Goal: Use online tool/utility: Utilize a website feature to perform a specific function

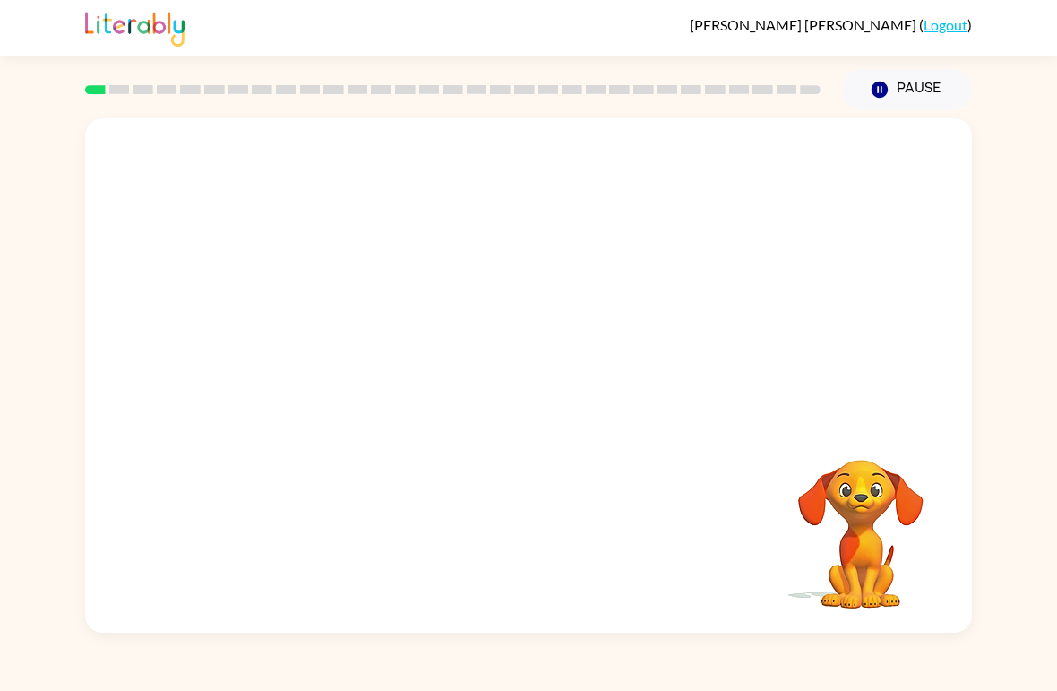
click at [535, 327] on video "Your browser must support playing .mp4 files to use Literably. Please try using…" at bounding box center [528, 270] width 887 height 304
click at [309, 324] on video "Your browser must support playing .mp4 files to use Literably. Please try using…" at bounding box center [528, 270] width 887 height 304
click at [298, 336] on video "Your browser must support playing .mp4 files to use Literably. Please try using…" at bounding box center [528, 270] width 887 height 304
click at [310, 331] on video "Your browser must support playing .mp4 files to use Literably. Please try using…" at bounding box center [528, 270] width 887 height 304
click at [302, 348] on video "Your browser must support playing .mp4 files to use Literably. Please try using…" at bounding box center [528, 270] width 887 height 304
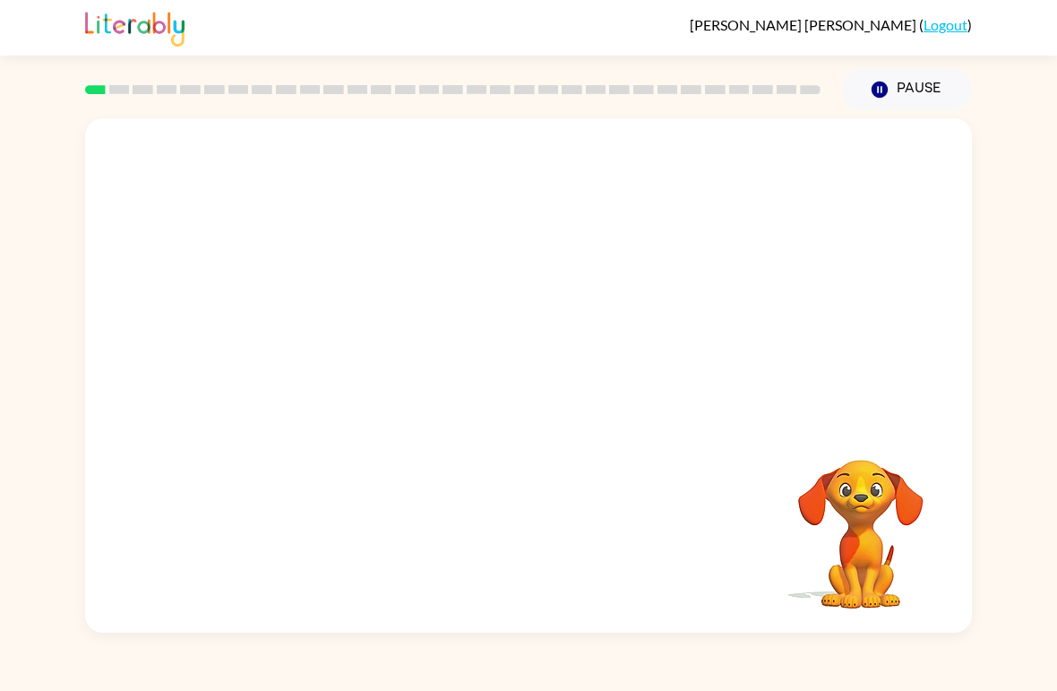
click at [302, 348] on video "Your browser must support playing .mp4 files to use Literably. Please try using…" at bounding box center [528, 270] width 887 height 304
click at [322, 335] on video "Your browser must support playing .mp4 files to use Literably. Please try using…" at bounding box center [528, 270] width 887 height 304
click at [345, 321] on video "Your browser must support playing .mp4 files to use Literably. Please try using…" at bounding box center [528, 270] width 887 height 304
click at [103, 436] on div at bounding box center [528, 375] width 887 height 514
click at [973, 500] on div "Your browser must support playing .mp4 files to use Literably. Please try using…" at bounding box center [528, 371] width 1057 height 522
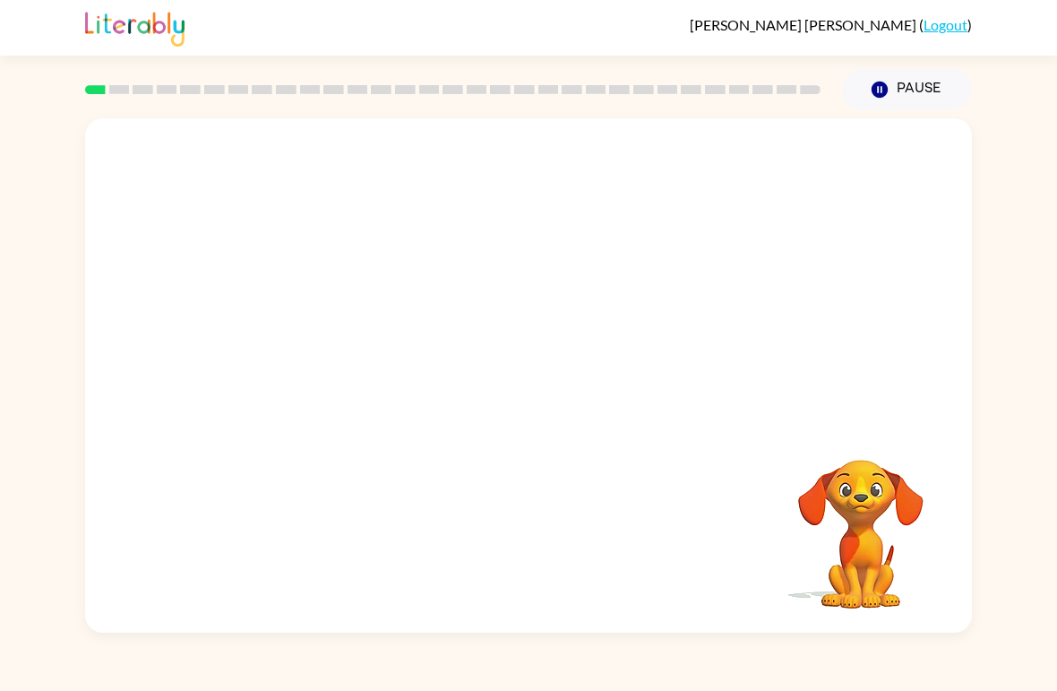
click at [494, 336] on div "Your browser must support playing .mp4 files to use Literably. Please try using…" at bounding box center [528, 375] width 887 height 514
click at [426, 349] on div "Your browser must support playing .mp4 files to use Literably. Please try using…" at bounding box center [528, 375] width 887 height 514
click at [493, 382] on button "button" at bounding box center [528, 384] width 115 height 65
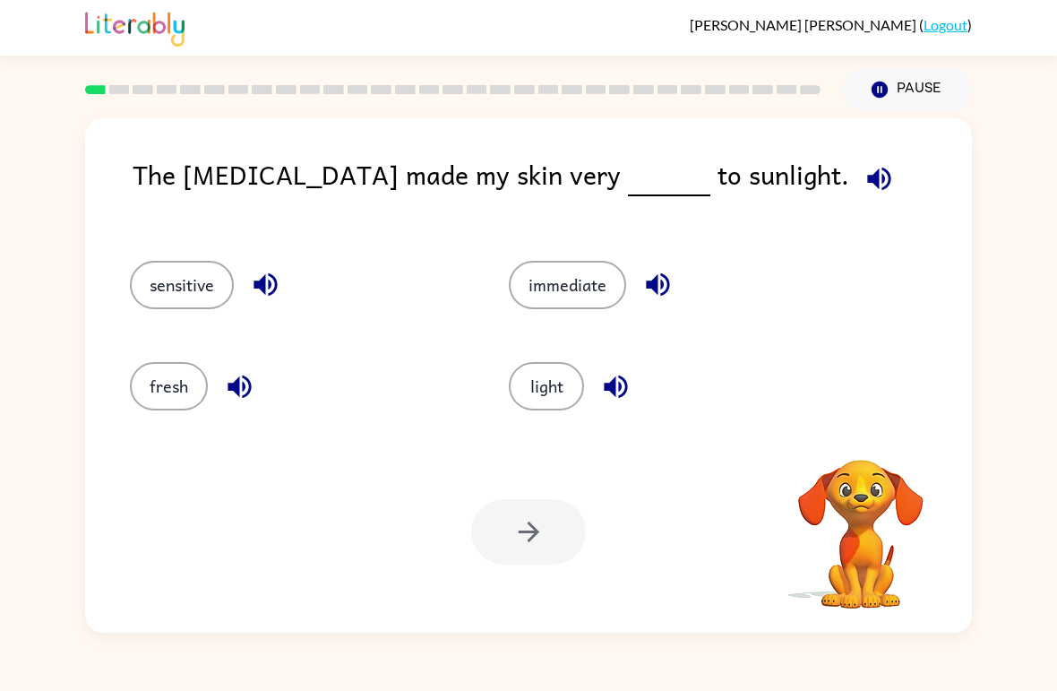
click at [864, 187] on icon "button" at bounding box center [879, 178] width 31 height 31
click at [869, 432] on icon "button" at bounding box center [861, 436] width 26 height 26
click at [864, 183] on icon "button" at bounding box center [879, 178] width 31 height 31
click at [161, 285] on button "sensitive" at bounding box center [182, 285] width 104 height 48
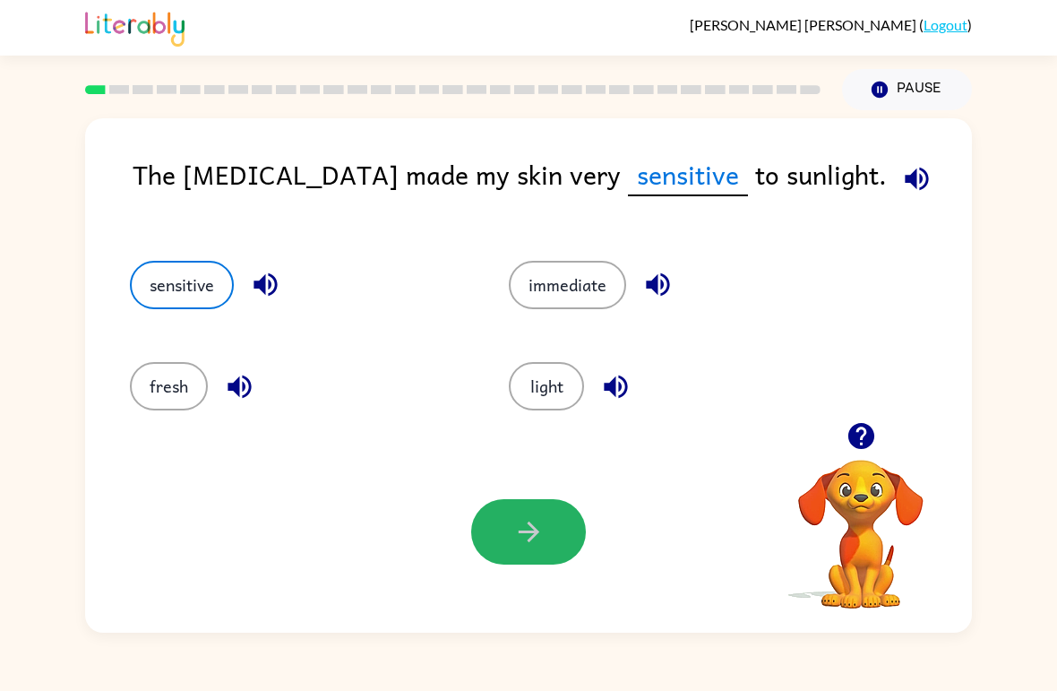
click at [556, 518] on button "button" at bounding box center [528, 531] width 115 height 65
click at [556, 518] on div at bounding box center [528, 531] width 115 height 65
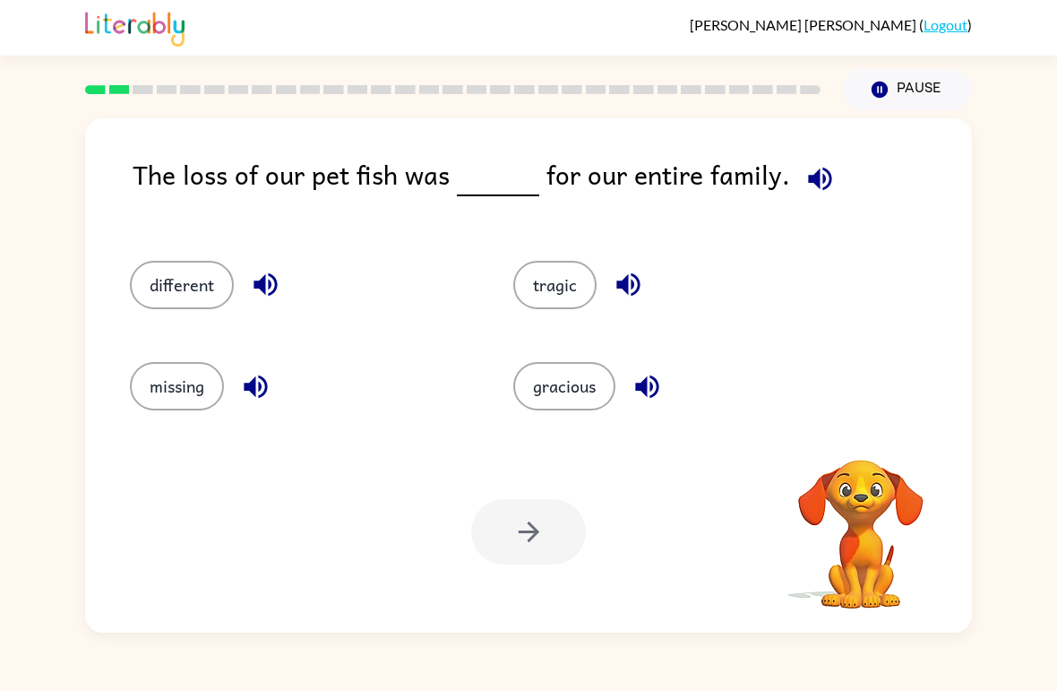
click at [166, 366] on button "missing" at bounding box center [177, 386] width 94 height 48
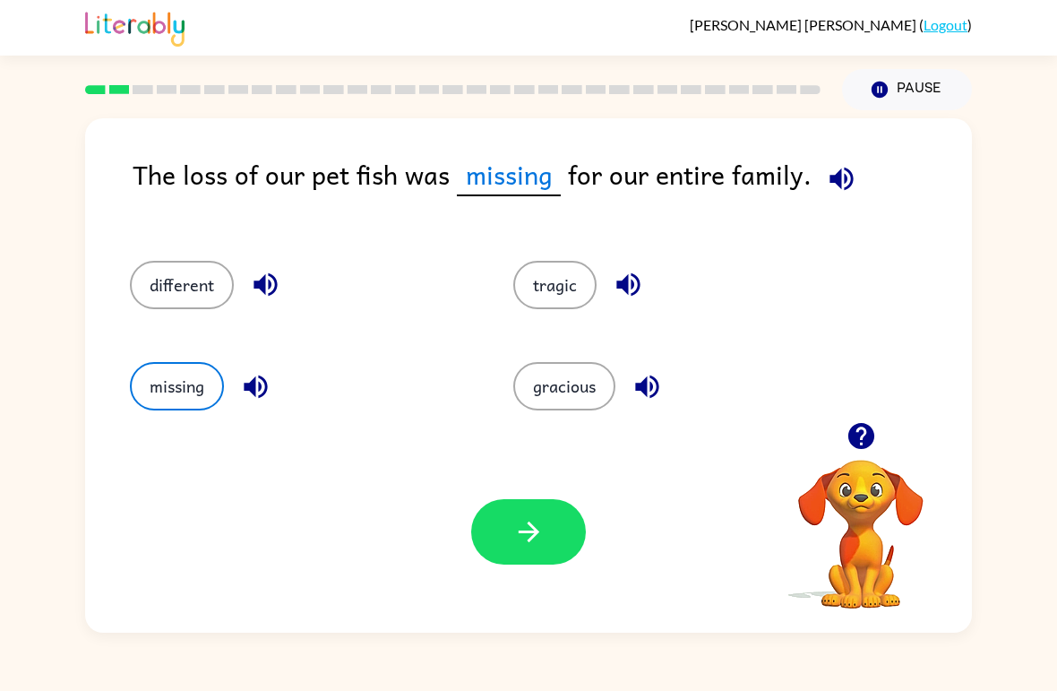
click at [206, 381] on button "missing" at bounding box center [177, 386] width 94 height 48
click at [547, 539] on button "button" at bounding box center [528, 531] width 115 height 65
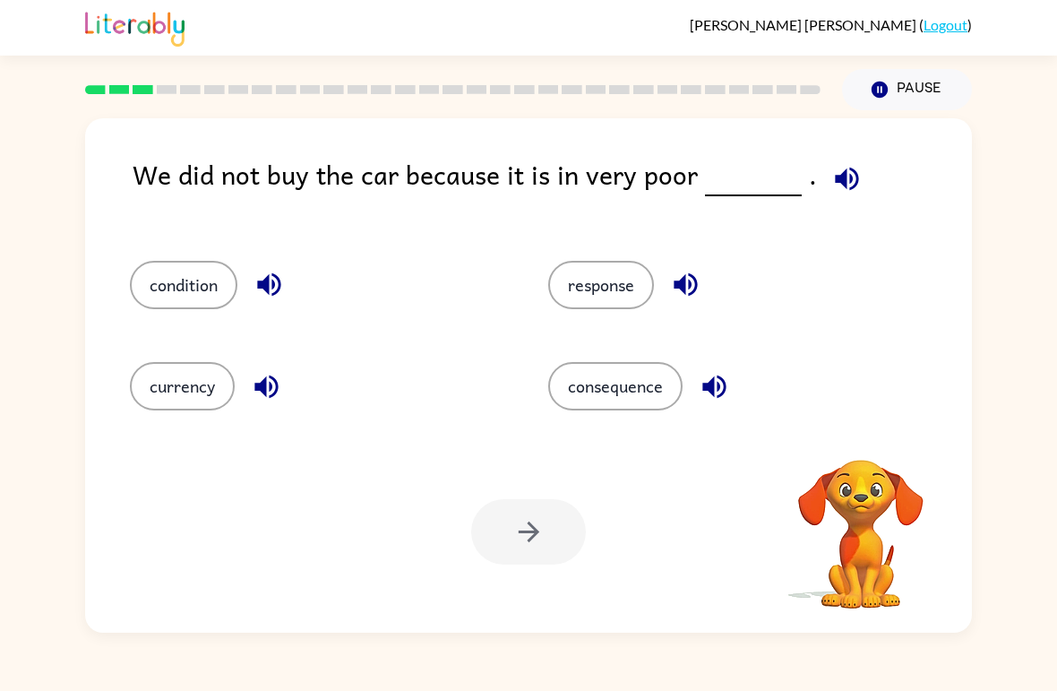
click at [172, 375] on button "currency" at bounding box center [182, 386] width 105 height 48
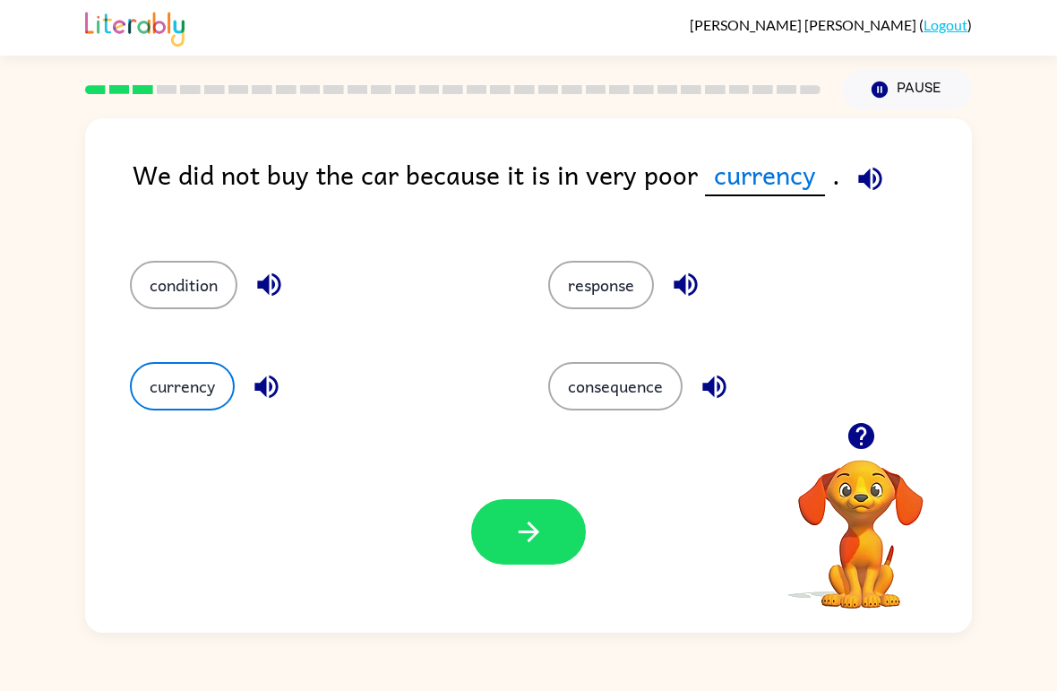
click at [539, 524] on icon "button" at bounding box center [528, 531] width 31 height 31
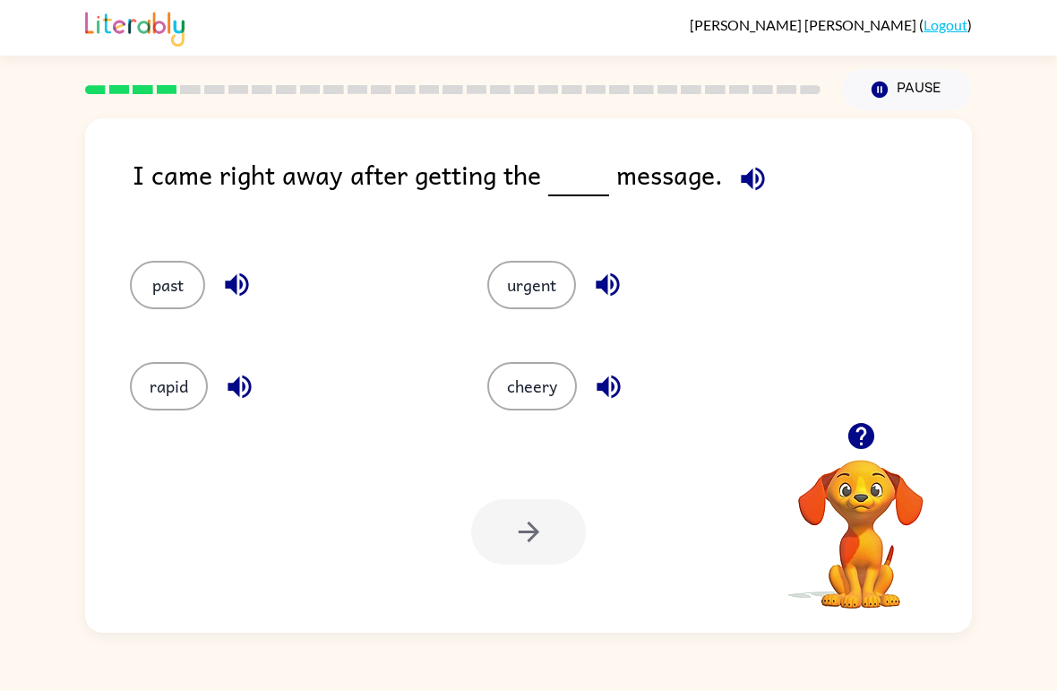
click at [162, 281] on button "past" at bounding box center [167, 285] width 75 height 48
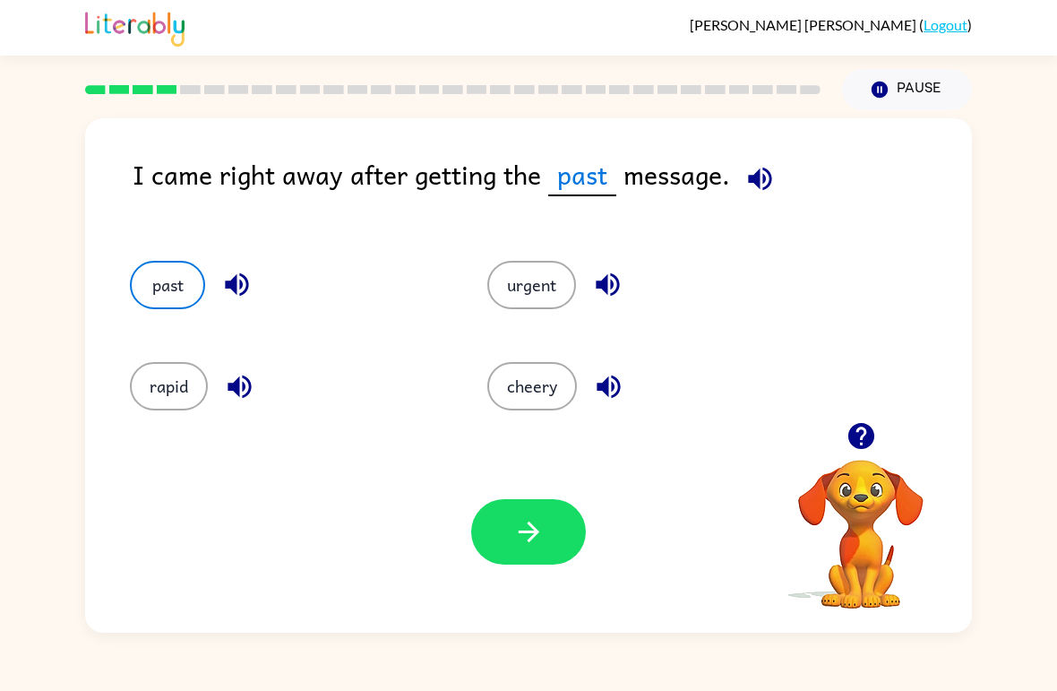
click at [548, 280] on button "urgent" at bounding box center [531, 285] width 89 height 48
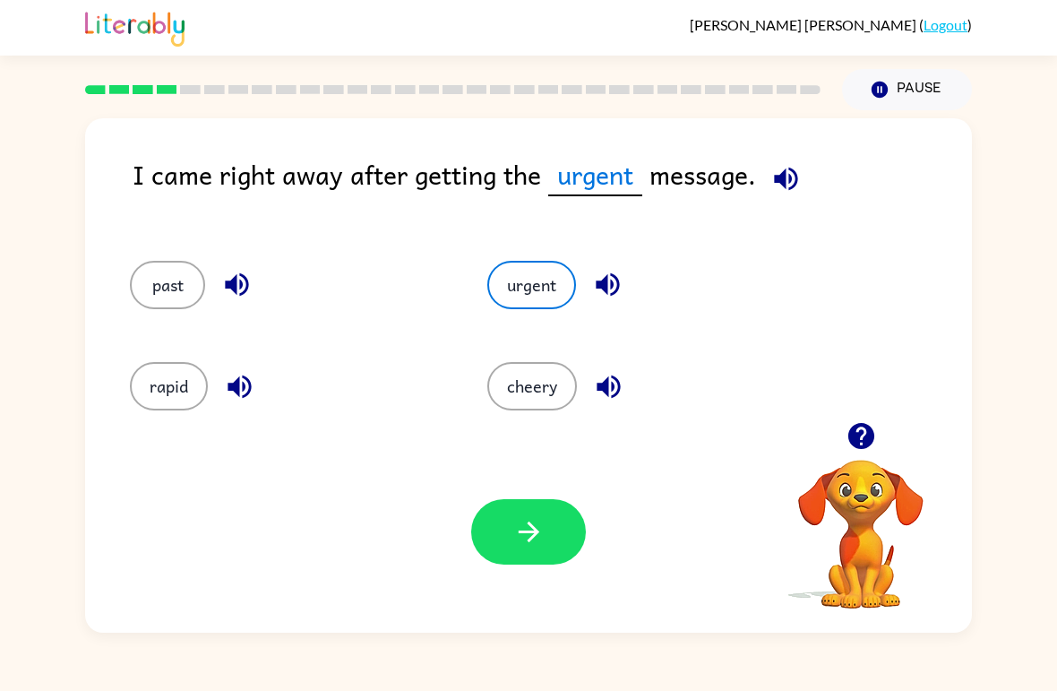
click at [580, 530] on button "button" at bounding box center [528, 531] width 115 height 65
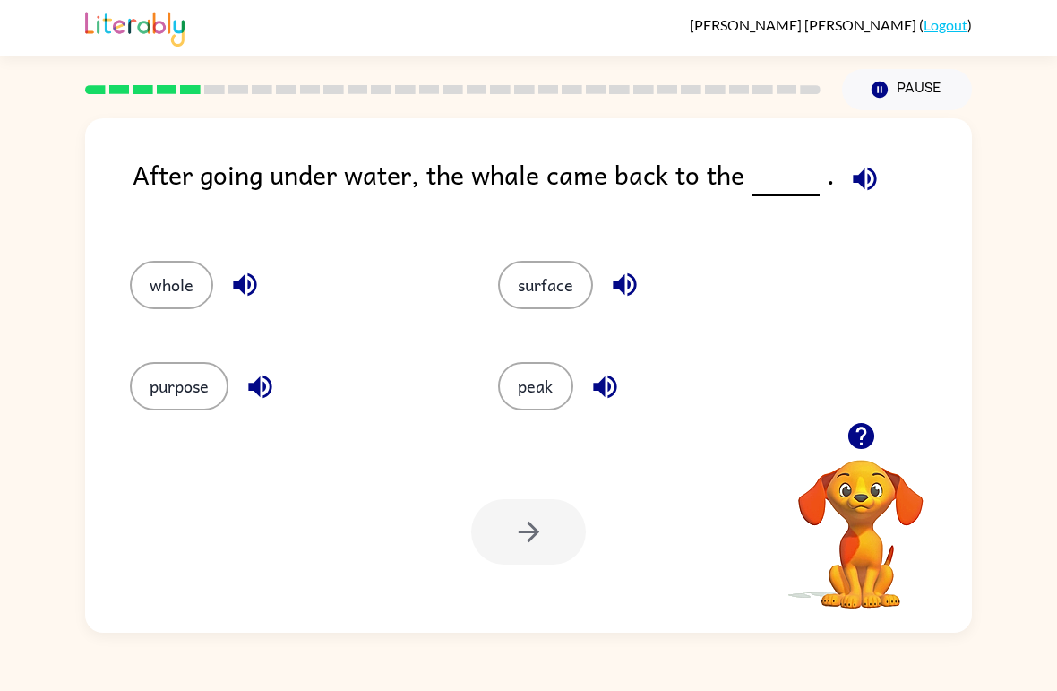
click at [160, 377] on button "purpose" at bounding box center [179, 386] width 99 height 48
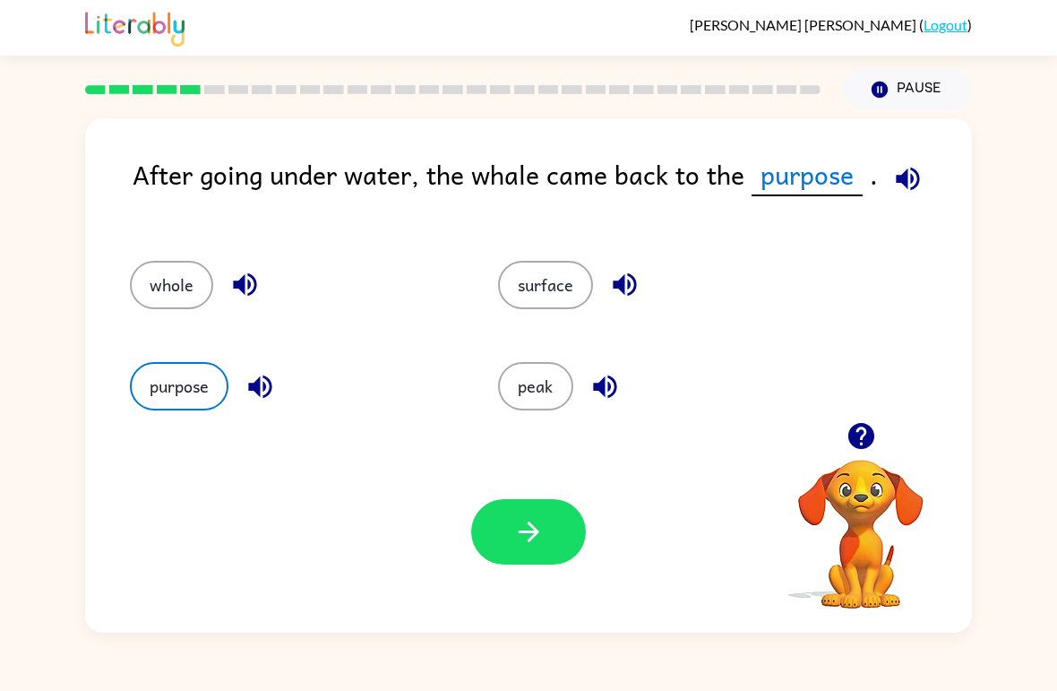
click at [529, 539] on icon "button" at bounding box center [528, 531] width 31 height 31
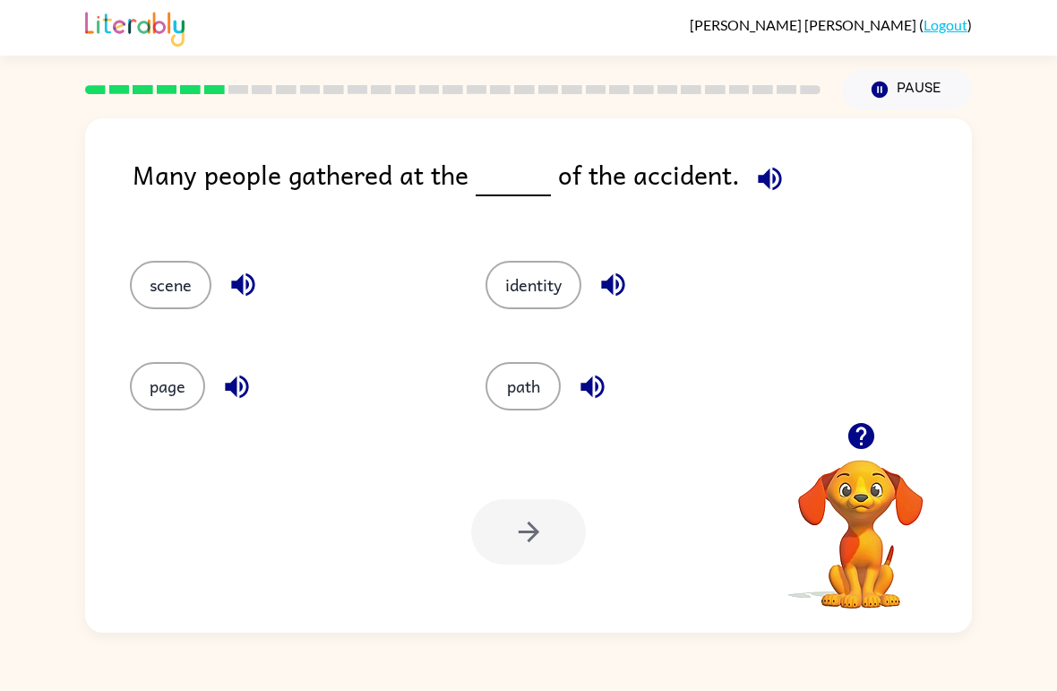
click at [510, 391] on button "path" at bounding box center [523, 386] width 75 height 48
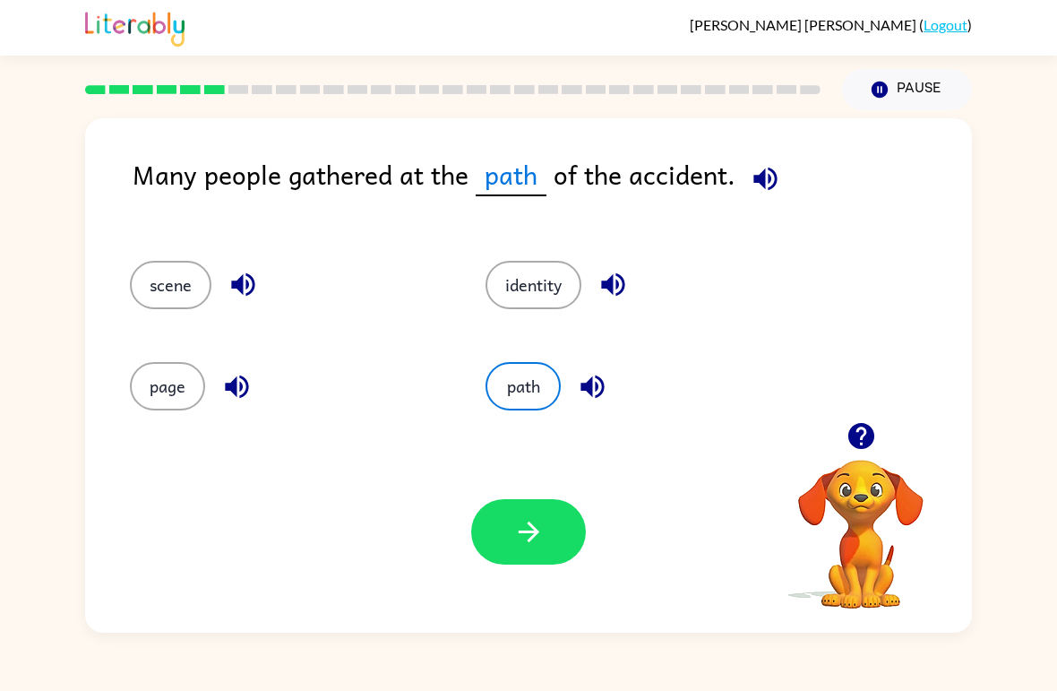
click at [493, 535] on button "button" at bounding box center [528, 531] width 115 height 65
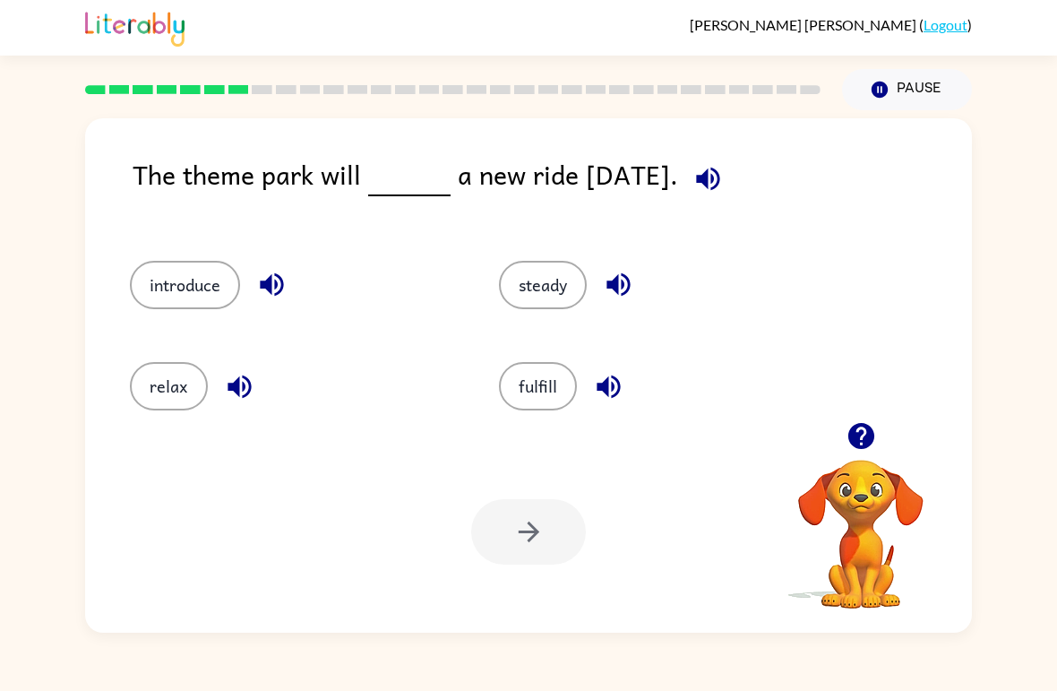
click at [182, 274] on button "introduce" at bounding box center [185, 285] width 110 height 48
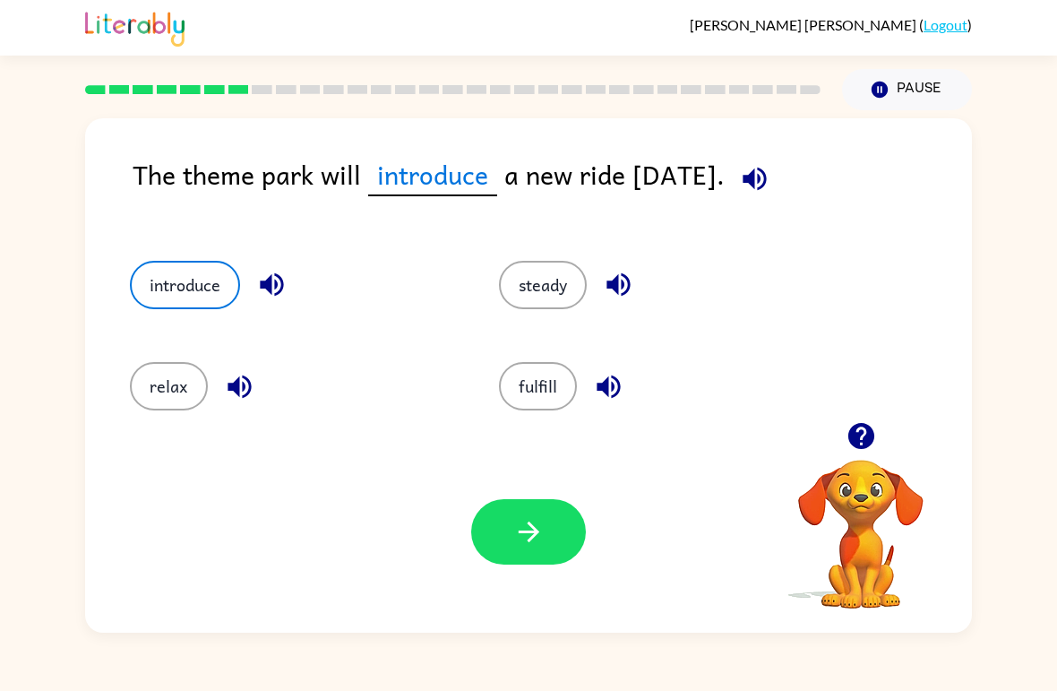
click at [520, 539] on icon "button" at bounding box center [528, 531] width 31 height 31
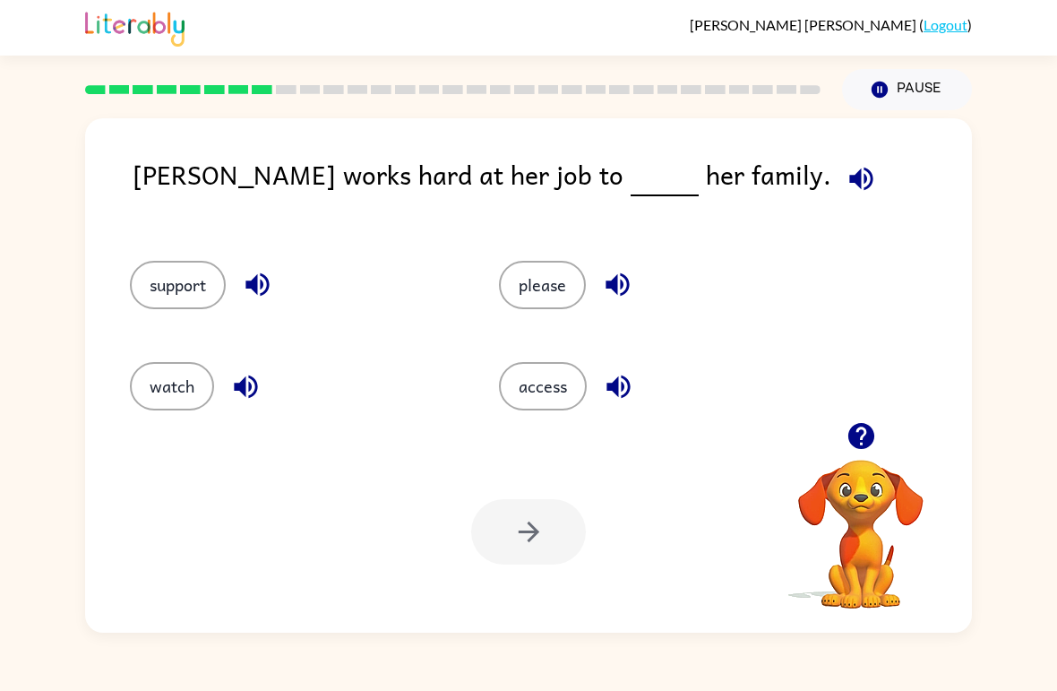
click at [177, 273] on button "support" at bounding box center [178, 285] width 96 height 48
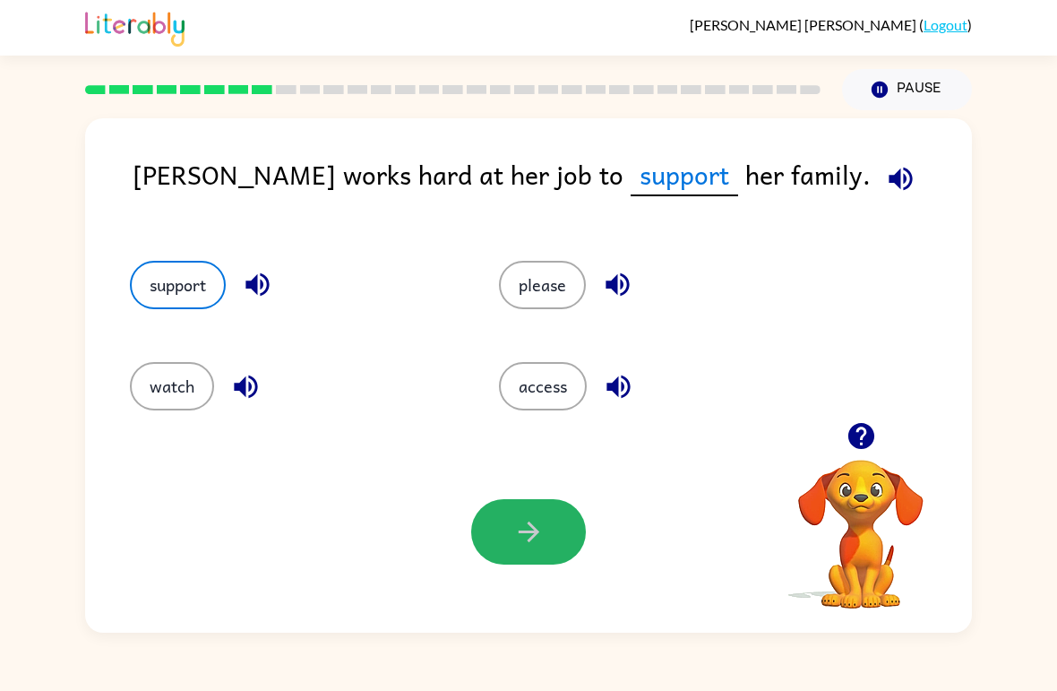
click at [513, 513] on button "button" at bounding box center [528, 531] width 115 height 65
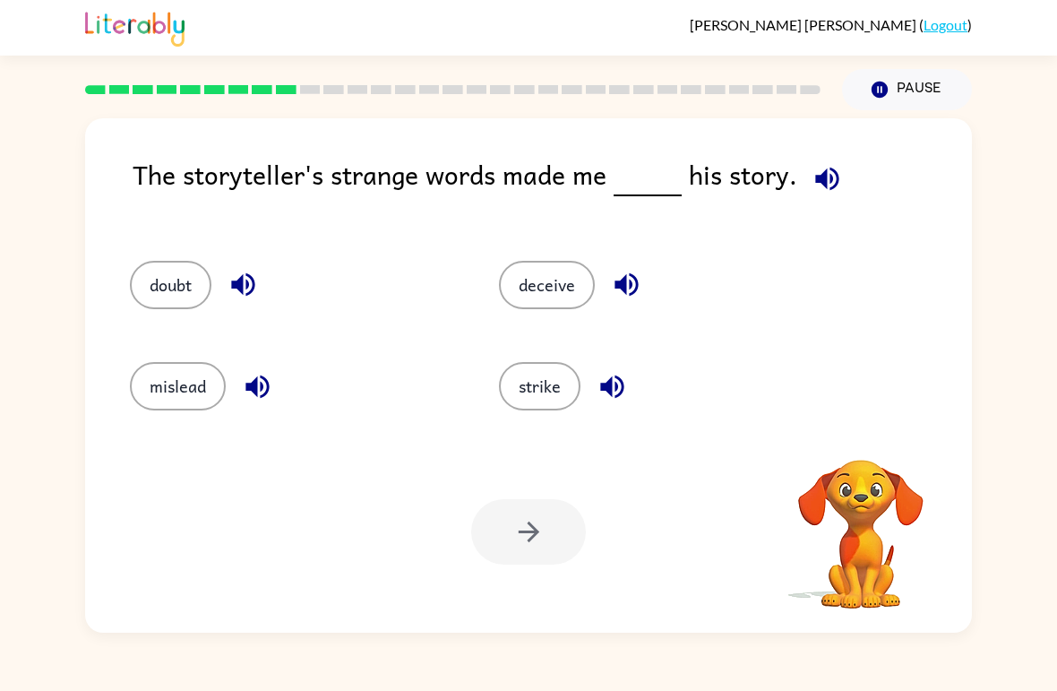
click at [530, 538] on div at bounding box center [528, 531] width 115 height 65
click at [178, 390] on button "mislead" at bounding box center [178, 386] width 96 height 48
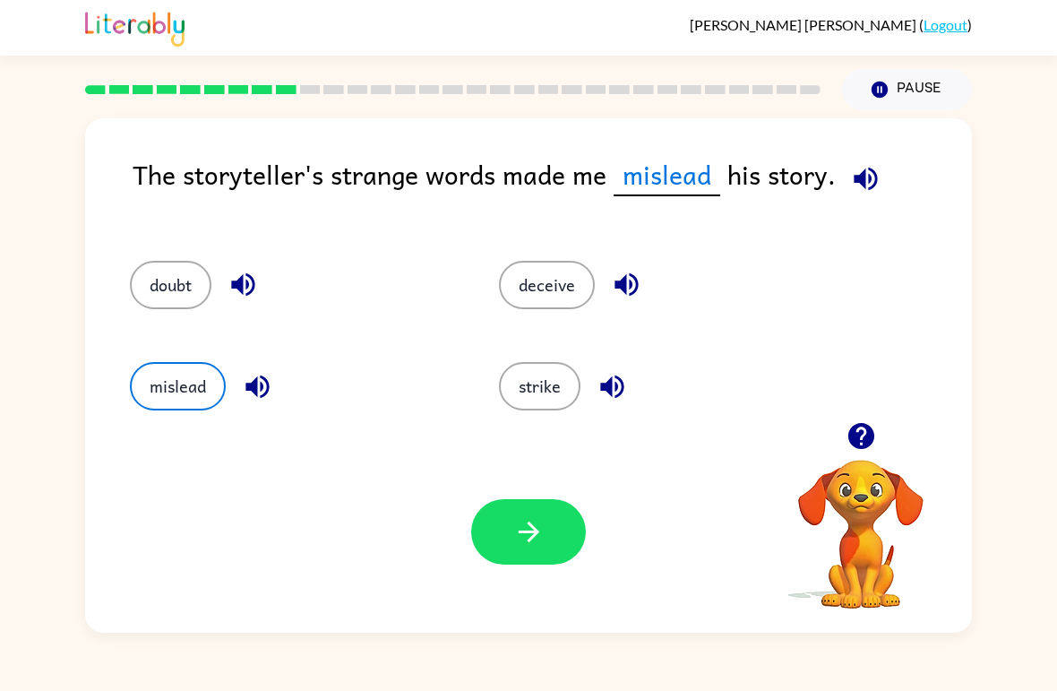
click at [538, 513] on button "button" at bounding box center [528, 531] width 115 height 65
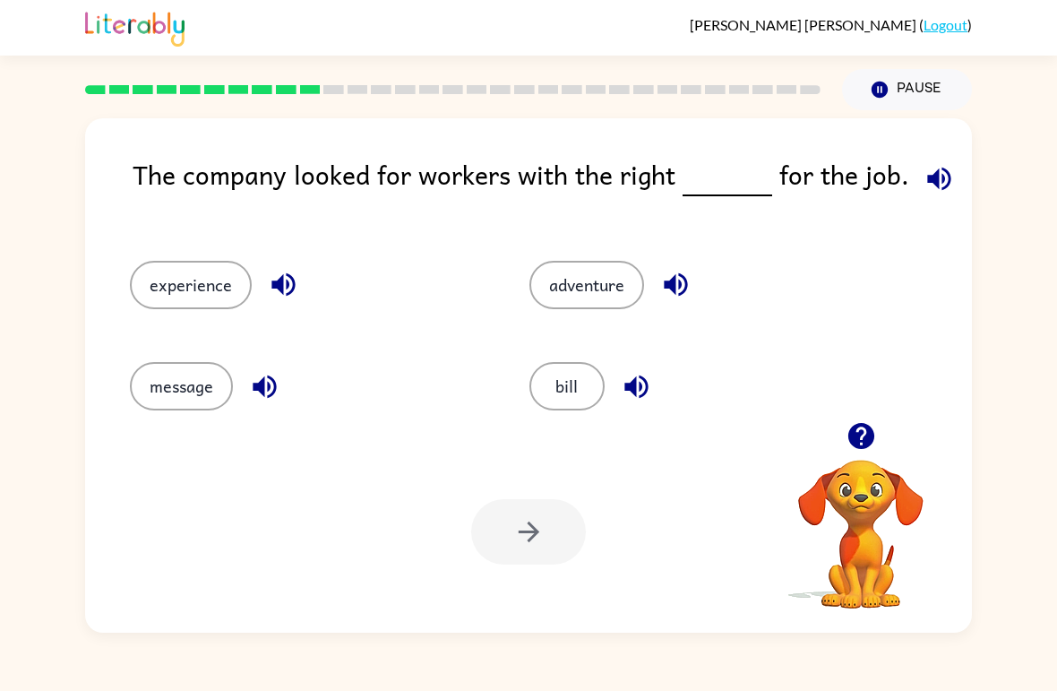
click at [576, 390] on button "bill" at bounding box center [567, 386] width 75 height 48
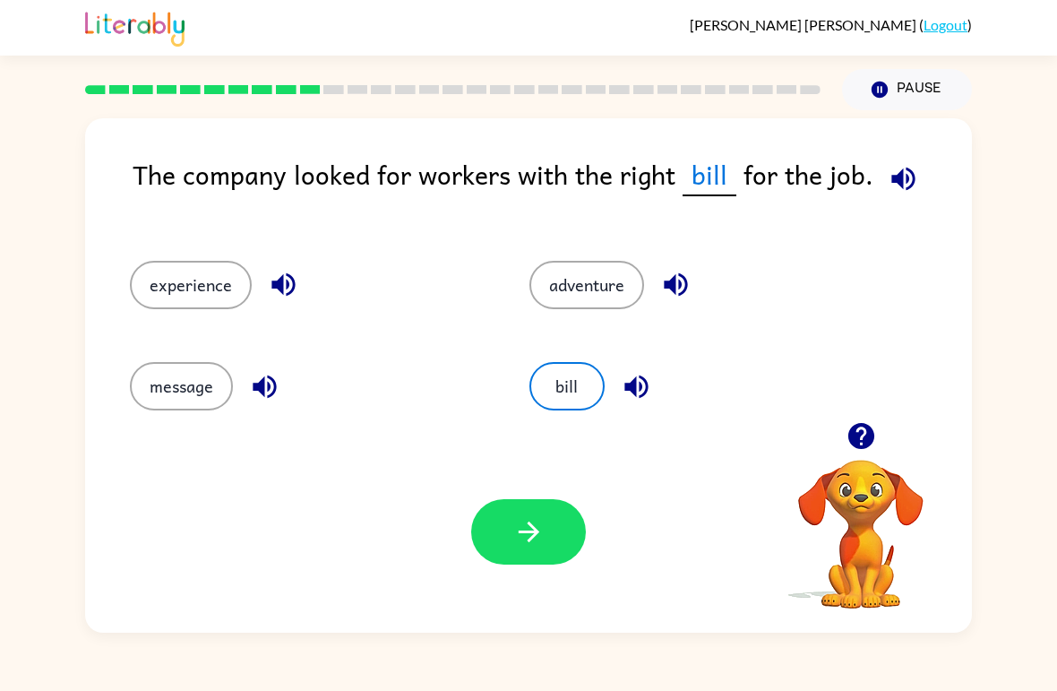
click at [536, 523] on icon "button" at bounding box center [528, 531] width 31 height 31
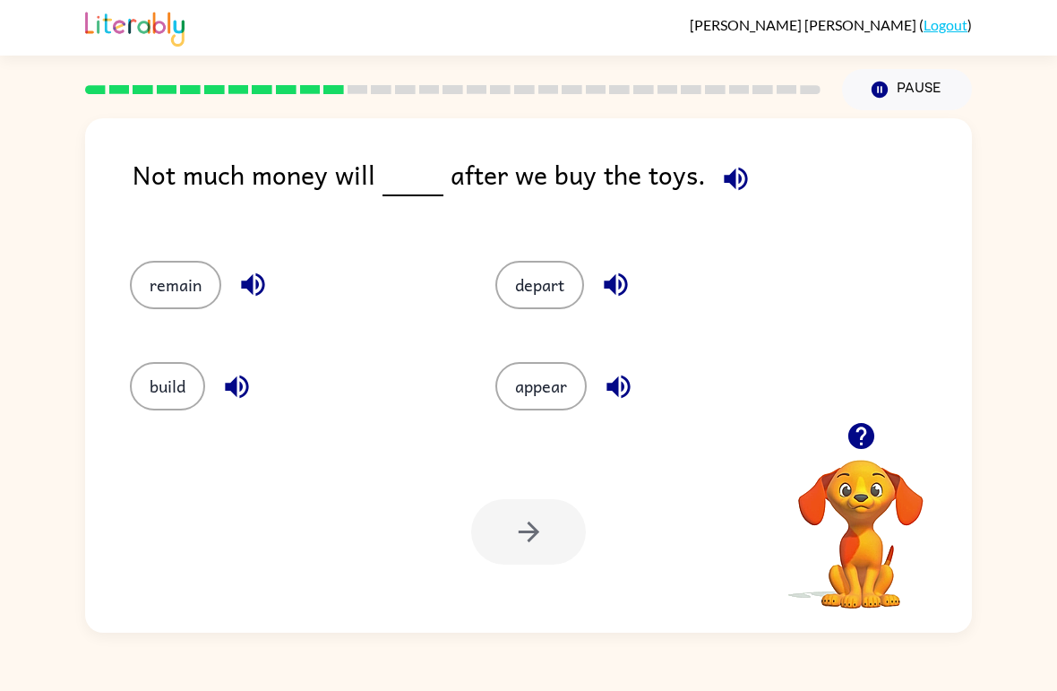
click at [556, 286] on button "depart" at bounding box center [540, 285] width 89 height 48
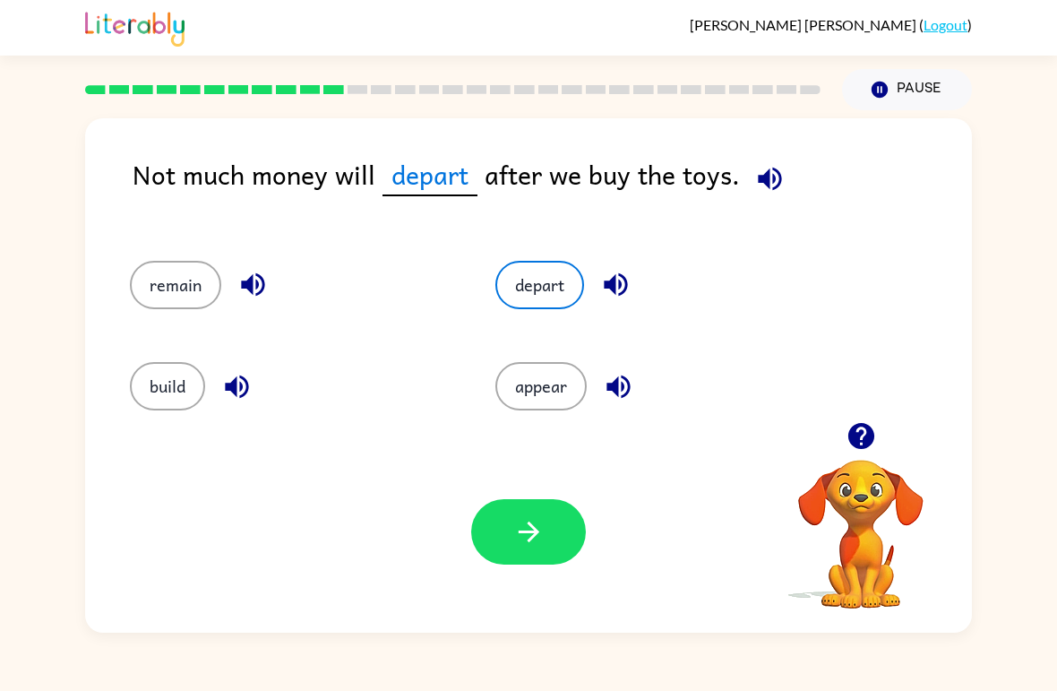
click at [464, 599] on div "Your browser must support playing .mp4 files to use Literably. Please try using…" at bounding box center [528, 532] width 887 height 202
click at [542, 518] on icon "button" at bounding box center [528, 531] width 31 height 31
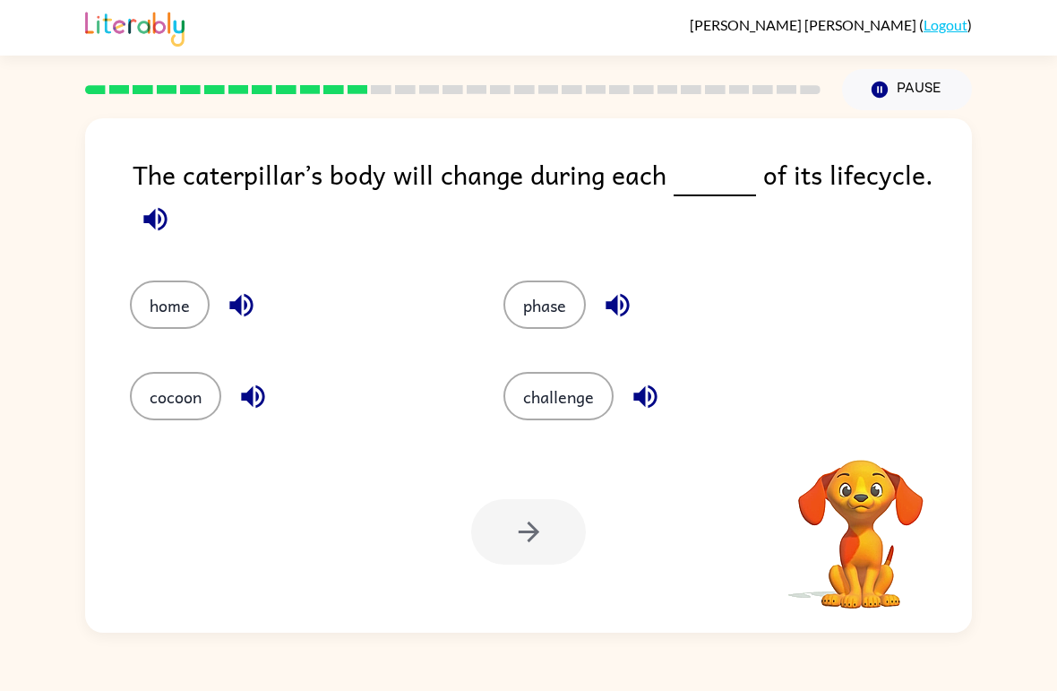
click at [561, 380] on button "challenge" at bounding box center [559, 396] width 110 height 48
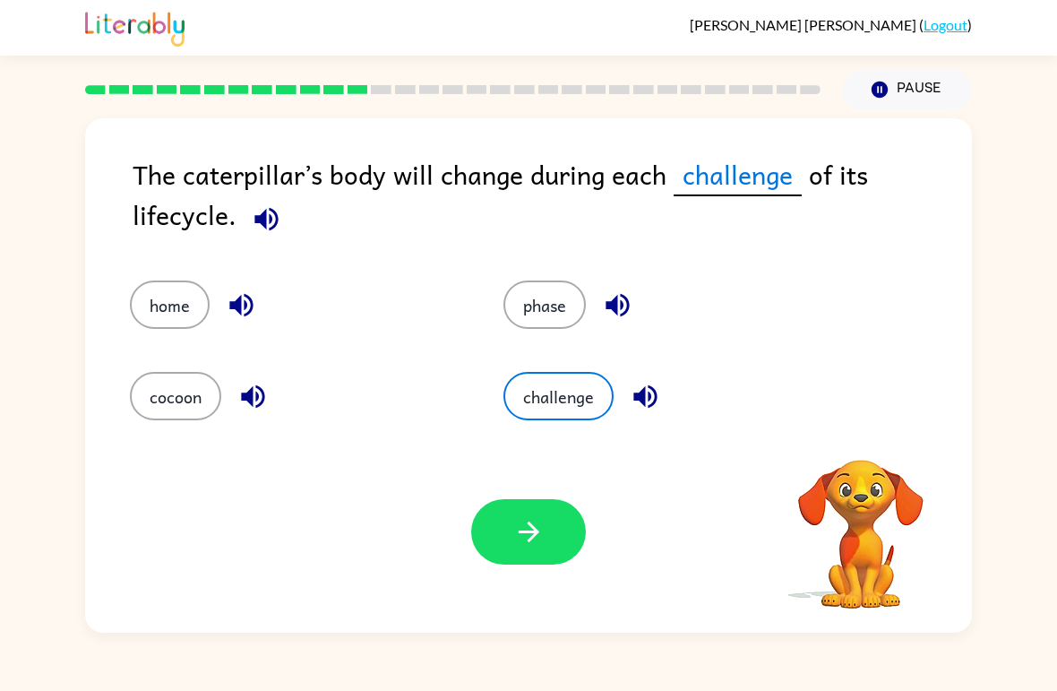
click at [471, 532] on button "button" at bounding box center [528, 531] width 115 height 65
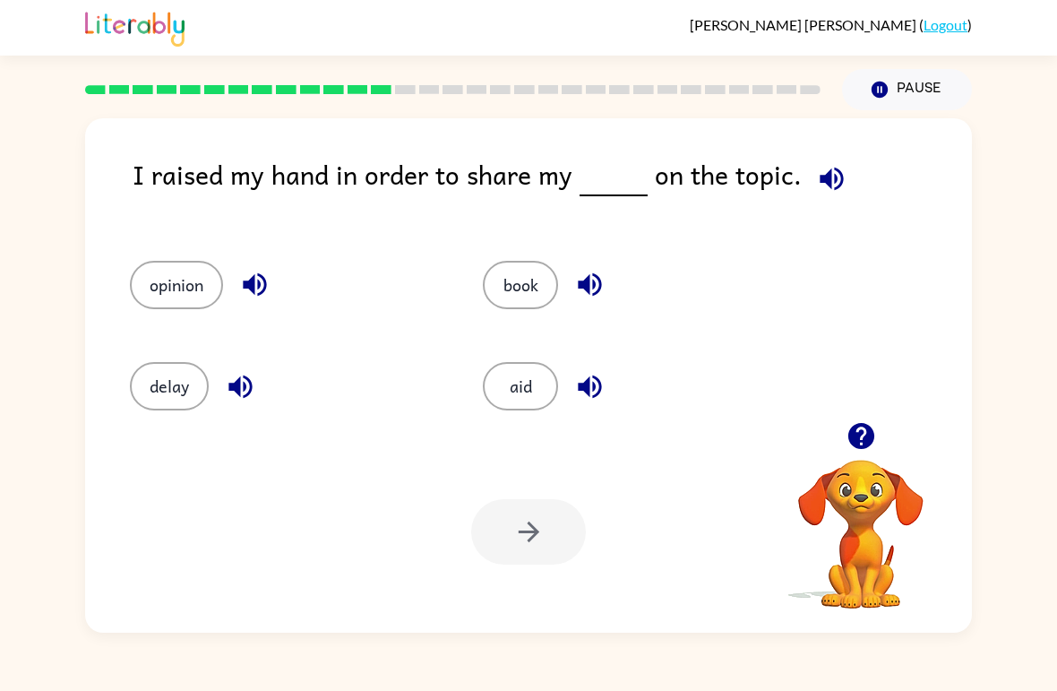
click at [181, 309] on button "opinion" at bounding box center [176, 285] width 93 height 48
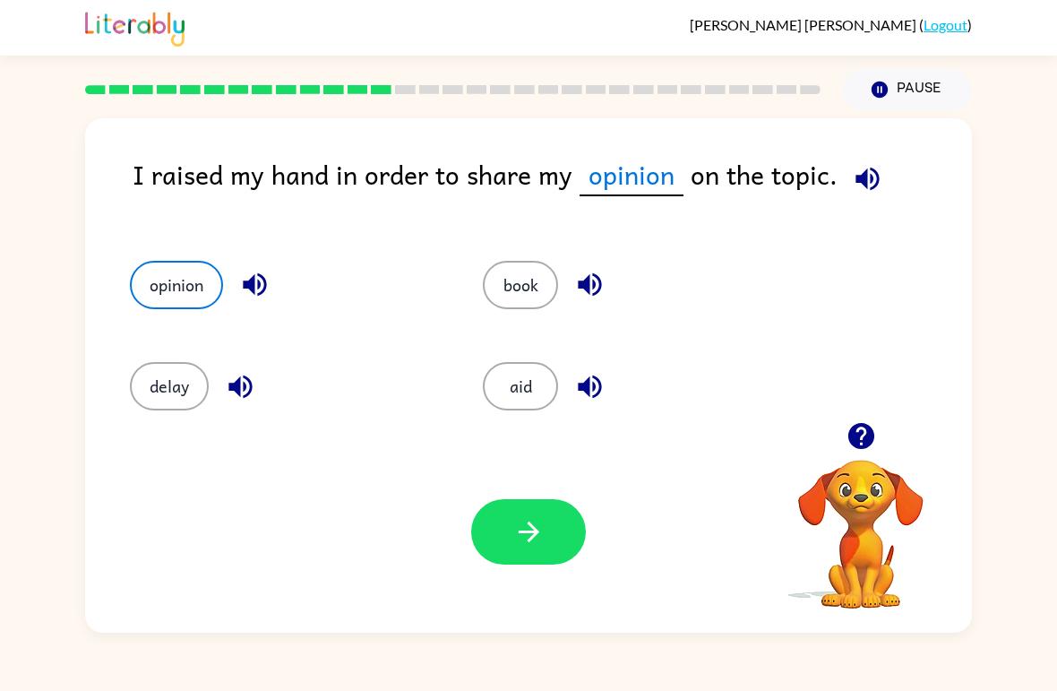
click at [549, 547] on button "button" at bounding box center [528, 531] width 115 height 65
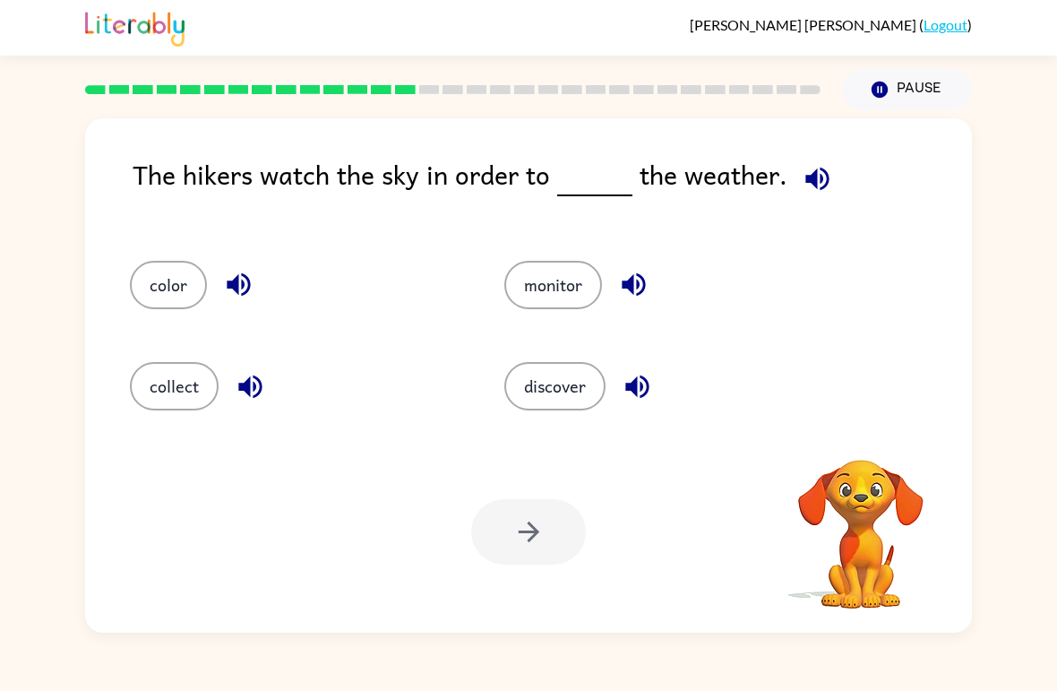
click at [167, 282] on button "color" at bounding box center [168, 285] width 77 height 48
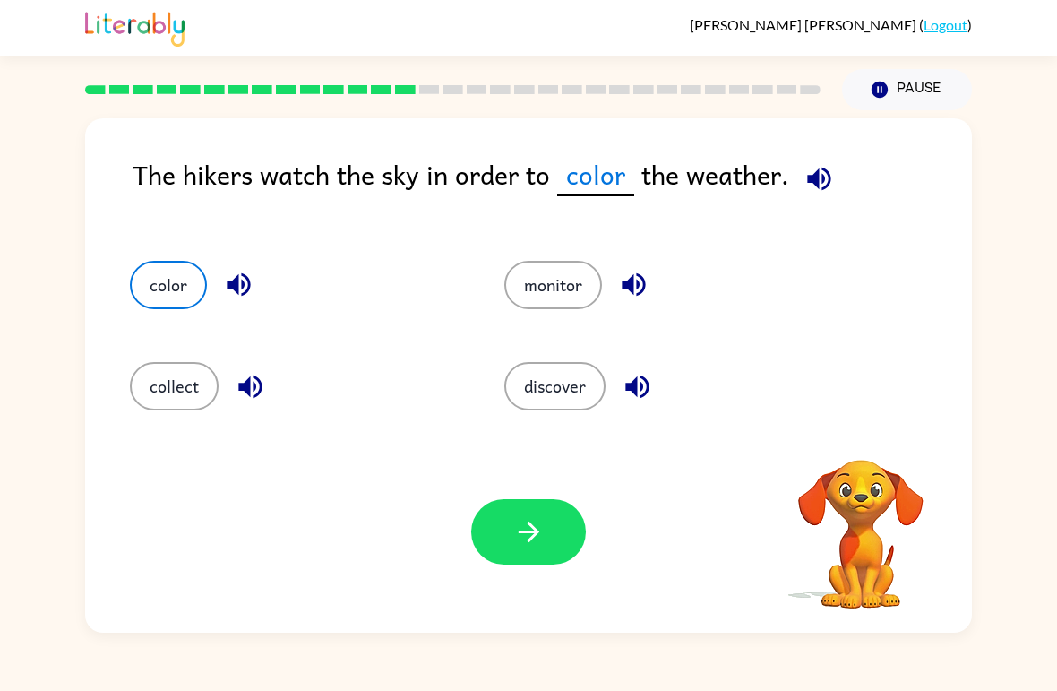
click at [500, 544] on button "button" at bounding box center [528, 531] width 115 height 65
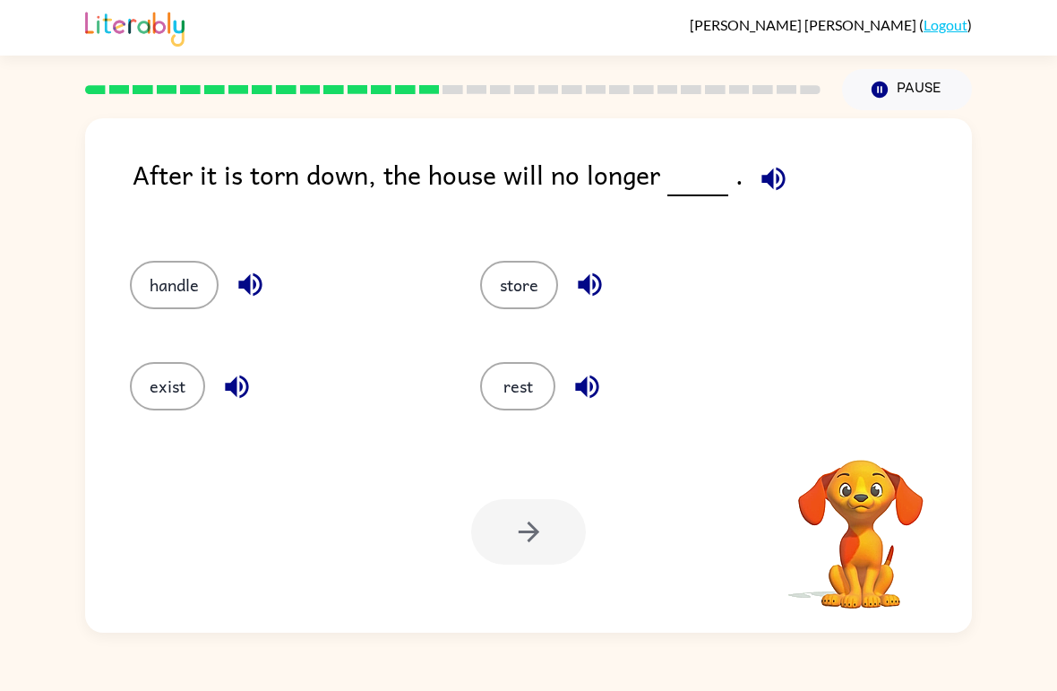
click at [513, 295] on button "store" at bounding box center [519, 285] width 78 height 48
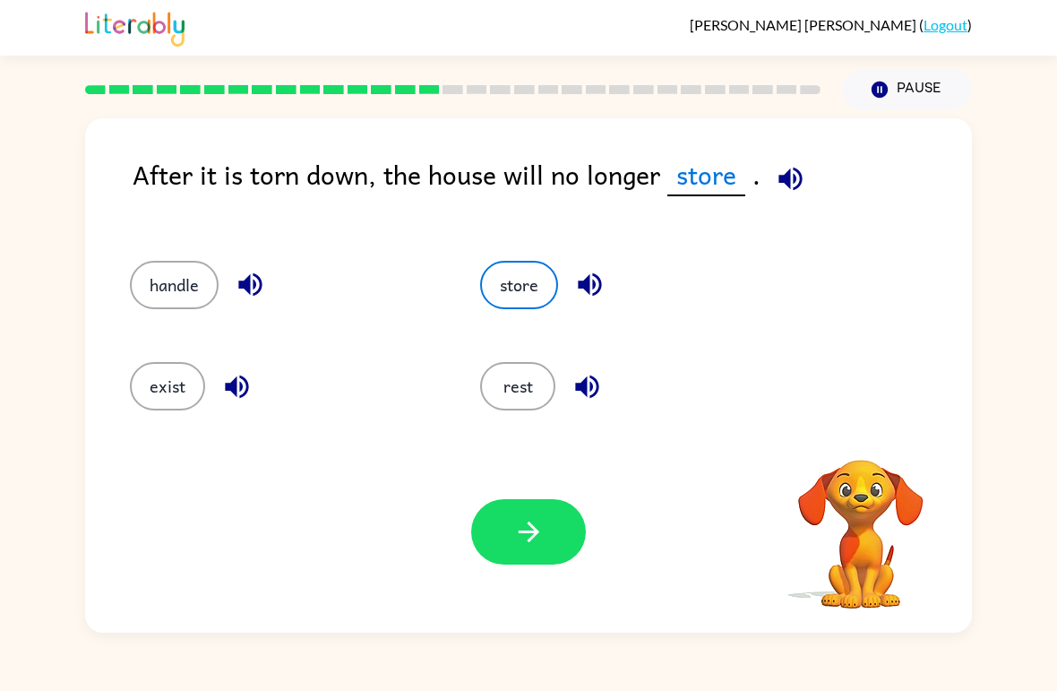
click at [513, 374] on button "rest" at bounding box center [517, 386] width 75 height 48
click at [157, 352] on div "exist" at bounding box center [271, 378] width 350 height 101
click at [162, 366] on button "exist" at bounding box center [167, 386] width 75 height 48
click at [507, 526] on button "button" at bounding box center [528, 531] width 115 height 65
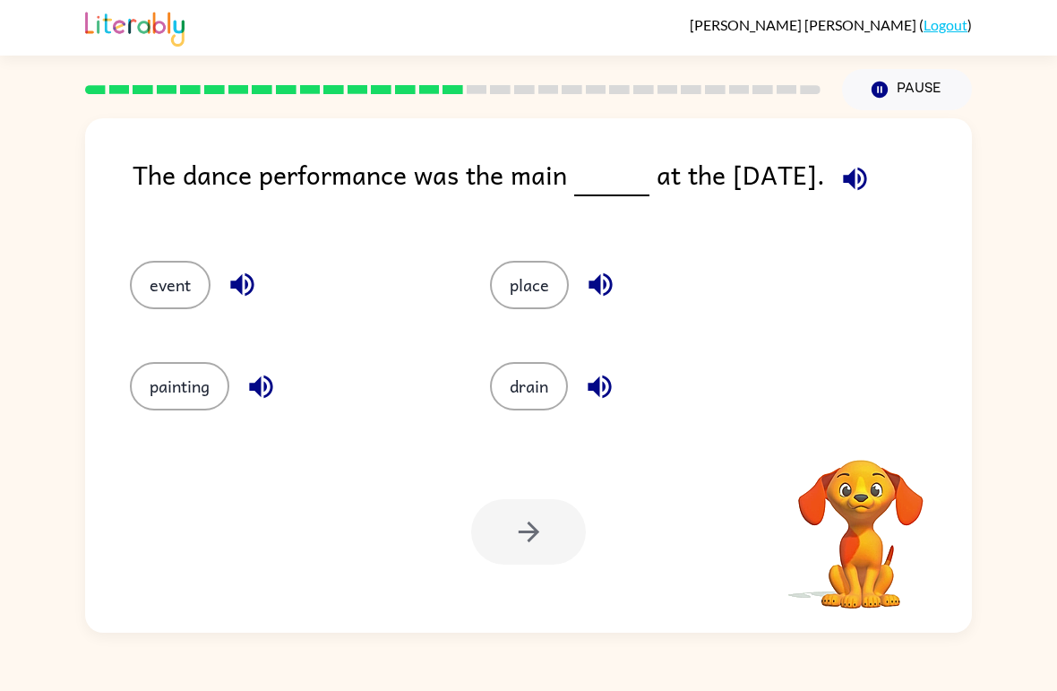
click at [153, 389] on button "painting" at bounding box center [179, 386] width 99 height 48
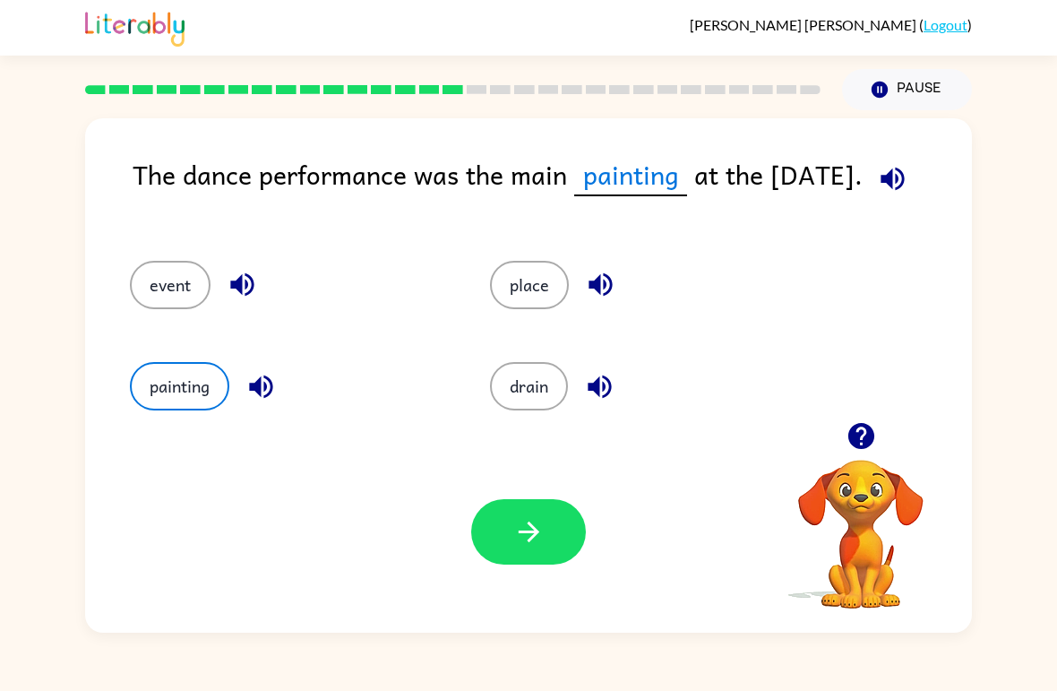
click at [548, 372] on button "drain" at bounding box center [529, 386] width 78 height 48
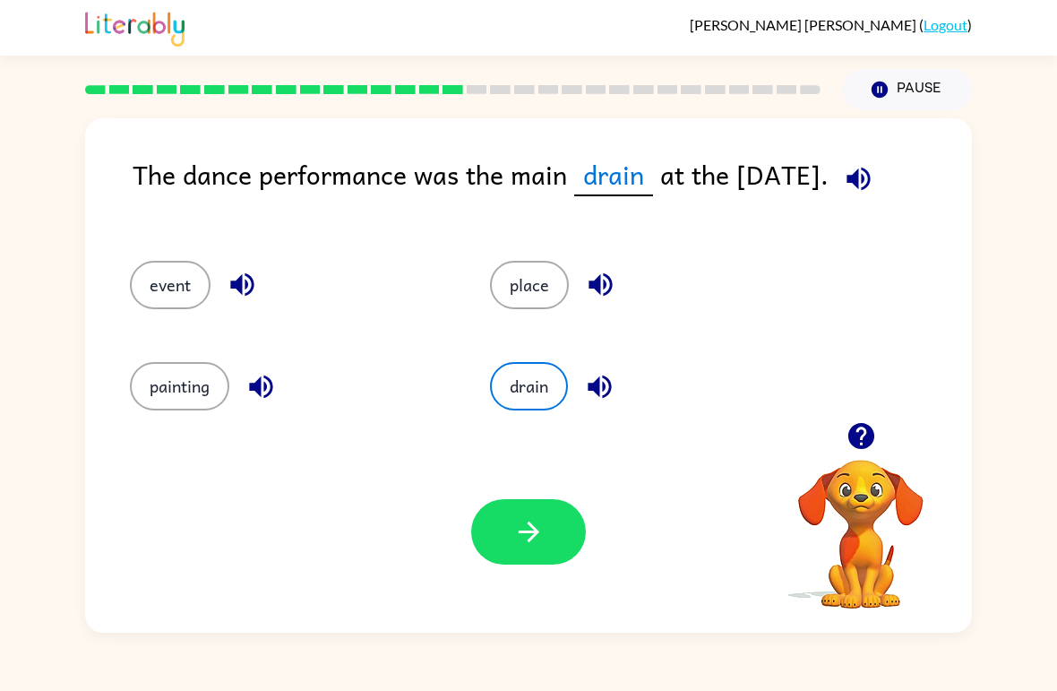
click at [530, 278] on button "place" at bounding box center [529, 285] width 79 height 48
click at [530, 515] on button "button" at bounding box center [528, 531] width 115 height 65
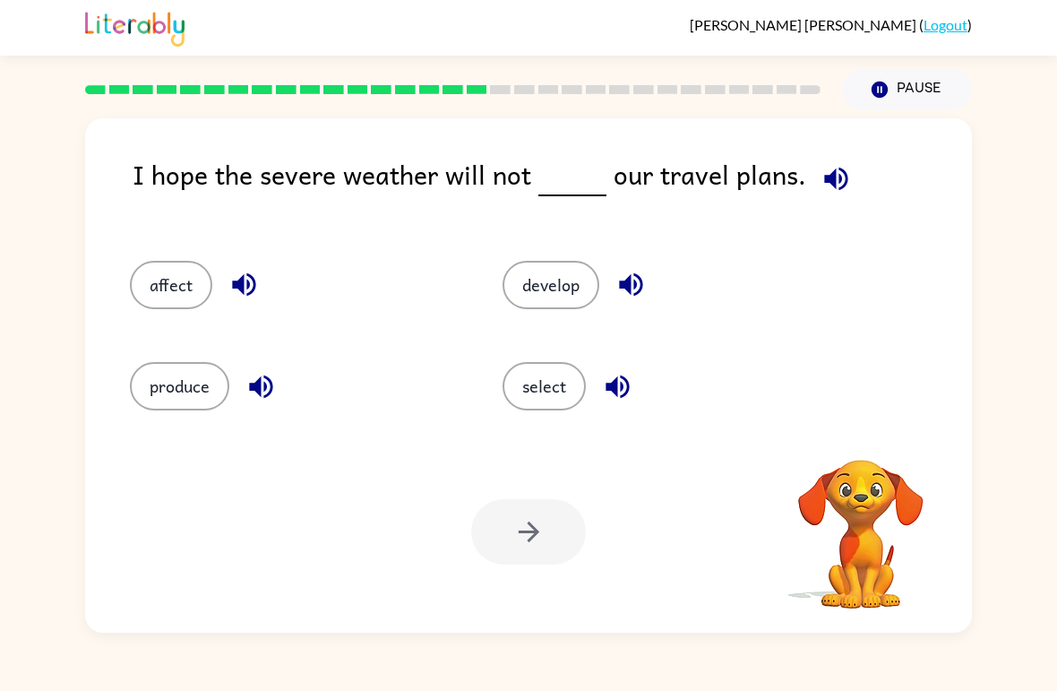
click at [157, 277] on button "affect" at bounding box center [171, 285] width 82 height 48
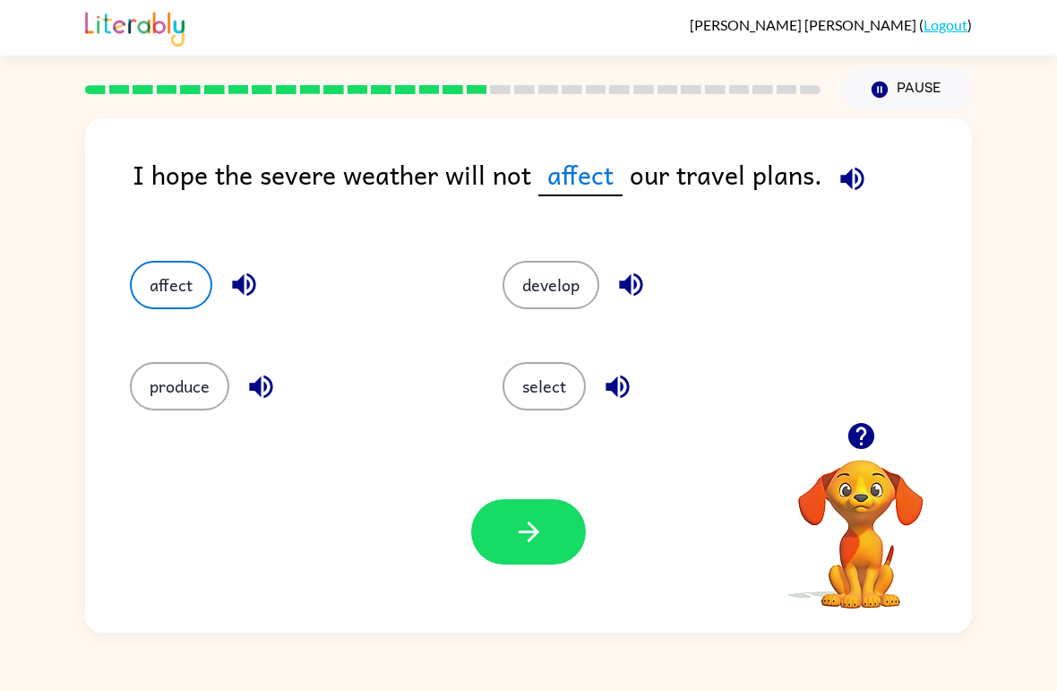
click at [548, 550] on button "button" at bounding box center [528, 531] width 115 height 65
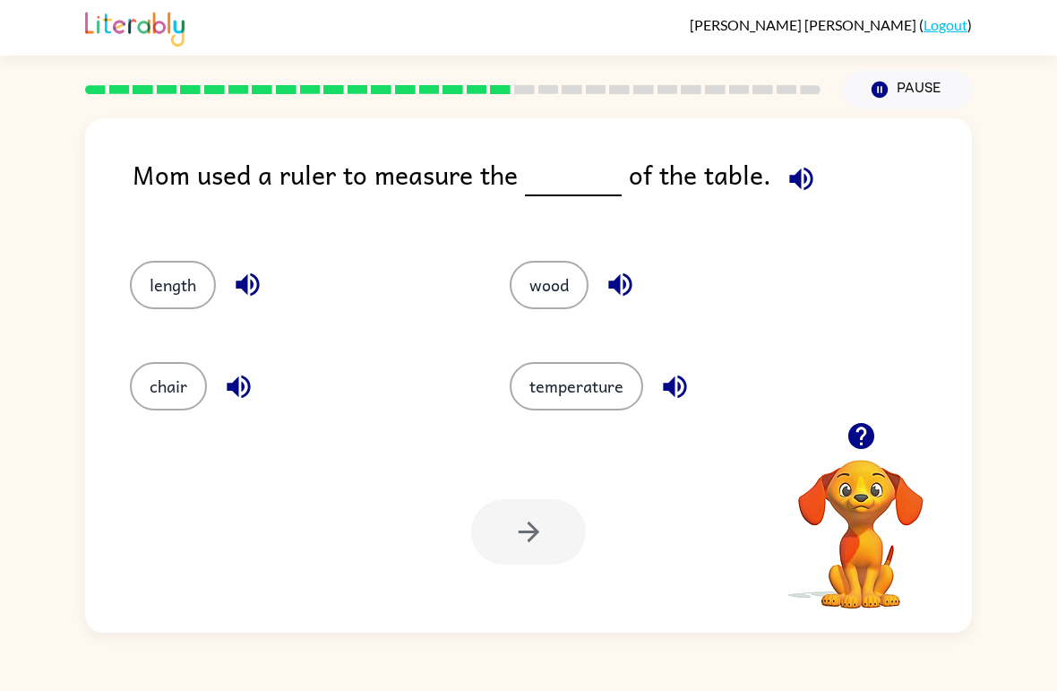
click at [157, 272] on button "length" at bounding box center [173, 285] width 86 height 48
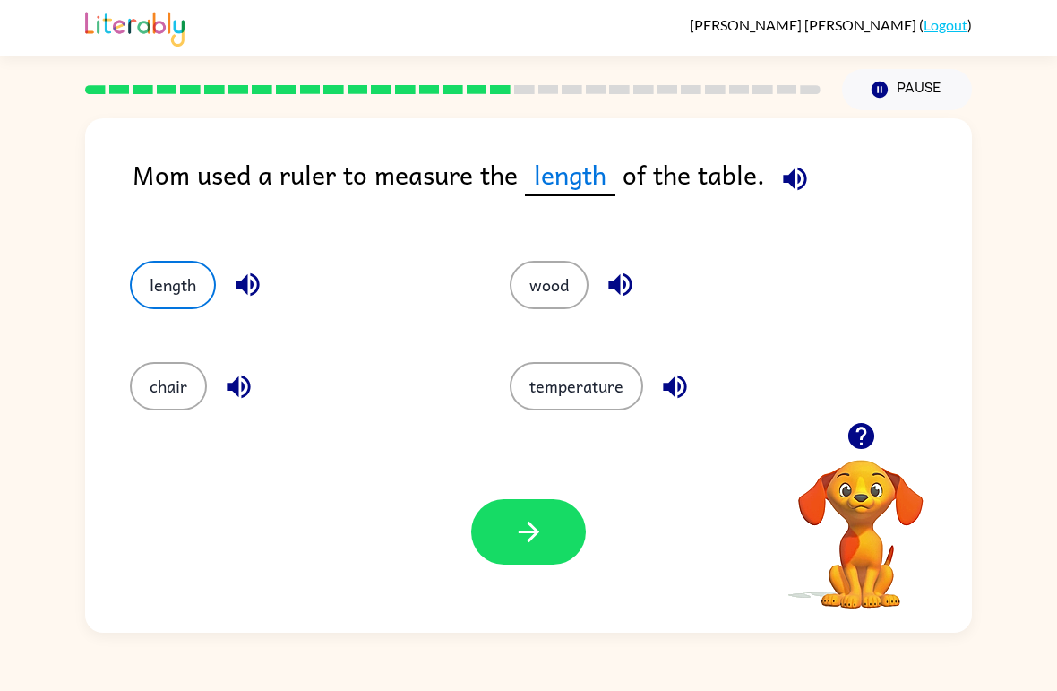
click at [541, 518] on icon "button" at bounding box center [528, 531] width 31 height 31
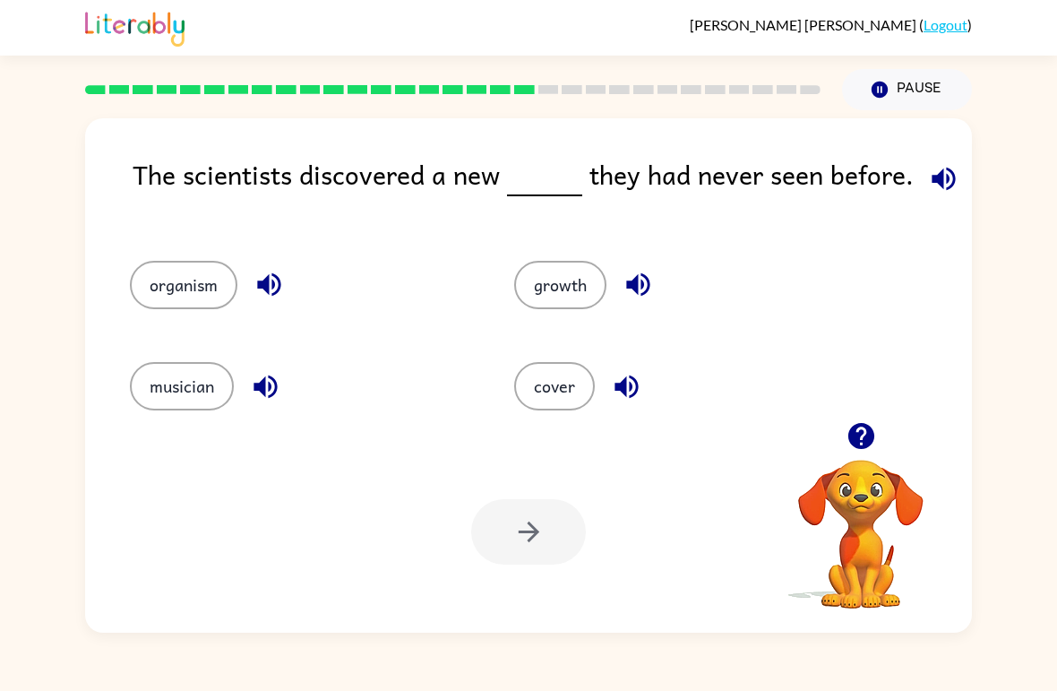
click at [167, 359] on div "musician" at bounding box center [288, 378] width 384 height 101
click at [155, 368] on button "musician" at bounding box center [182, 386] width 104 height 48
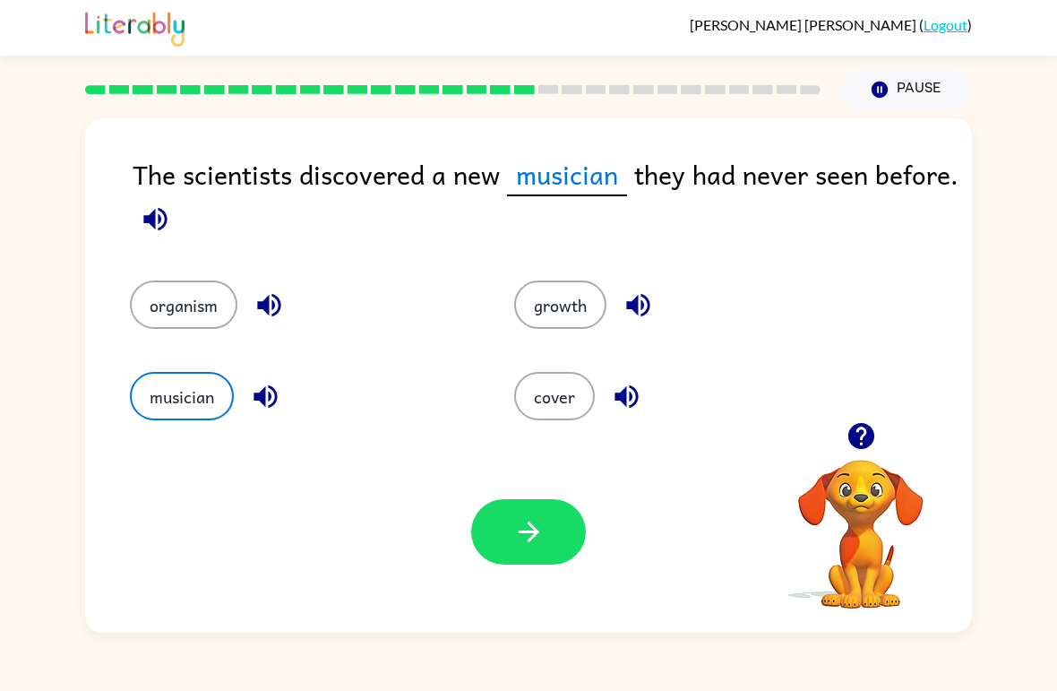
click at [515, 513] on button "button" at bounding box center [528, 531] width 115 height 65
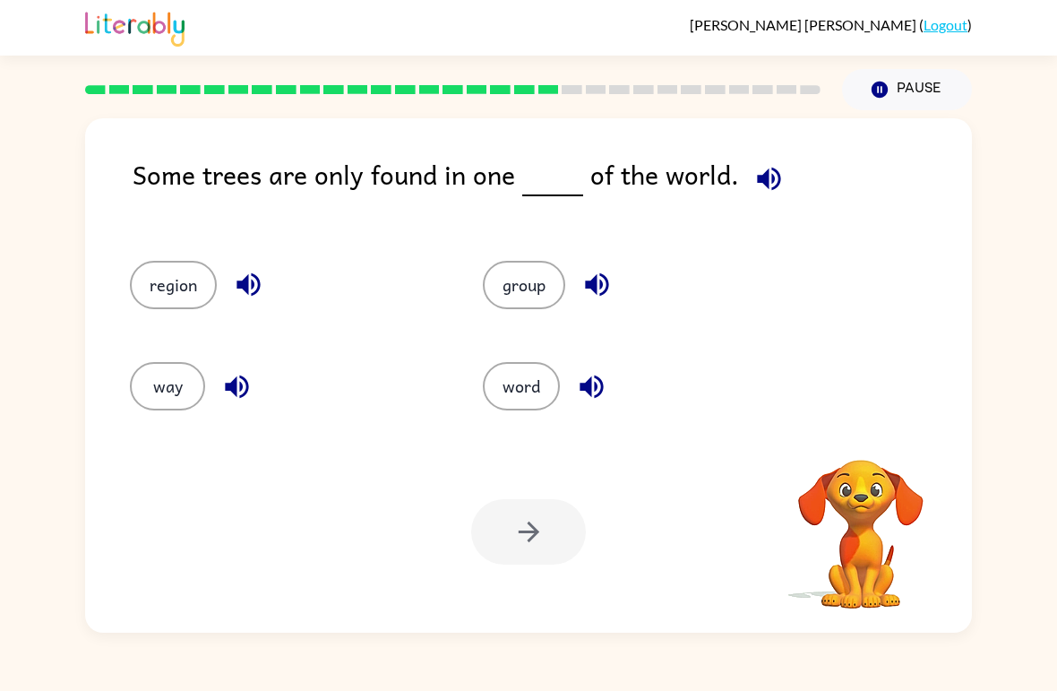
click at [545, 374] on button "word" at bounding box center [521, 386] width 77 height 48
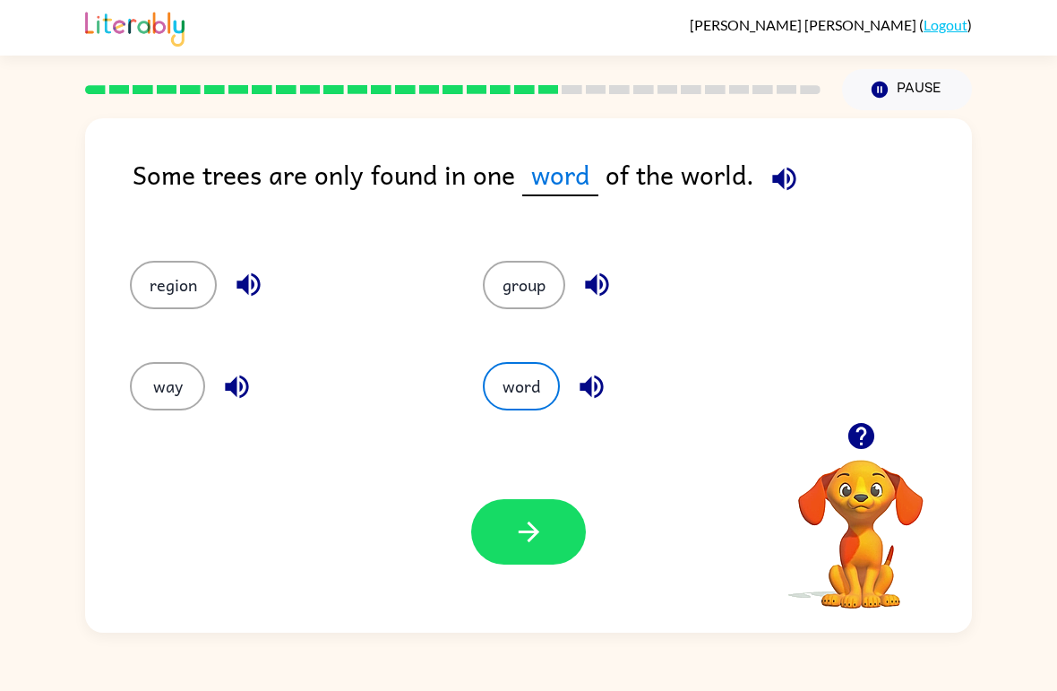
click at [185, 298] on button "region" at bounding box center [173, 285] width 87 height 48
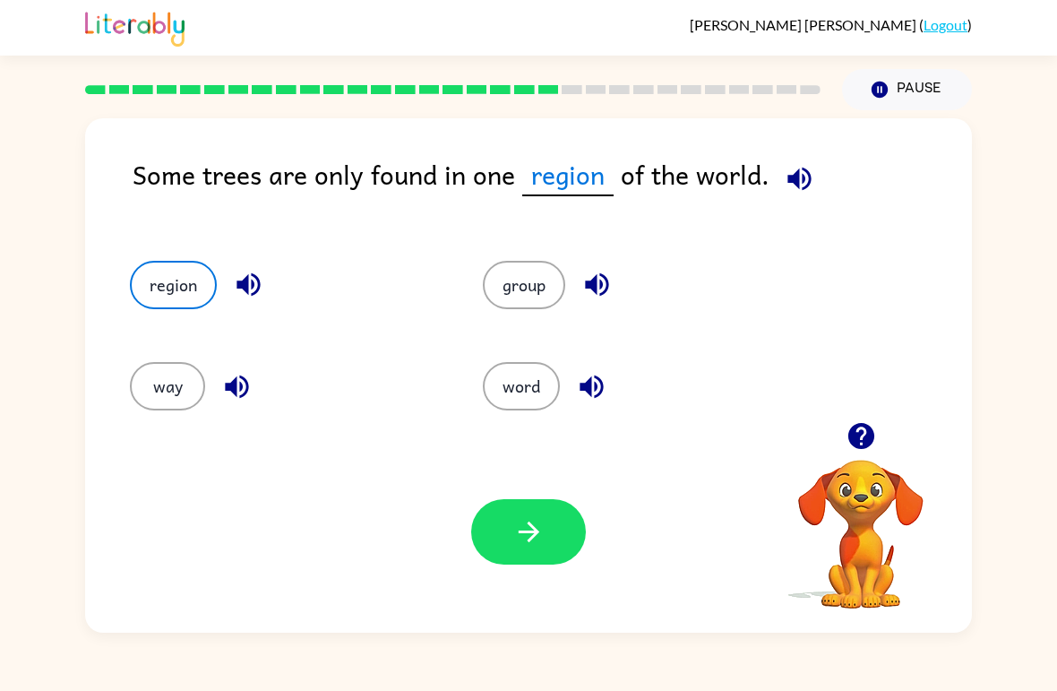
click at [531, 542] on icon "button" at bounding box center [528, 531] width 31 height 31
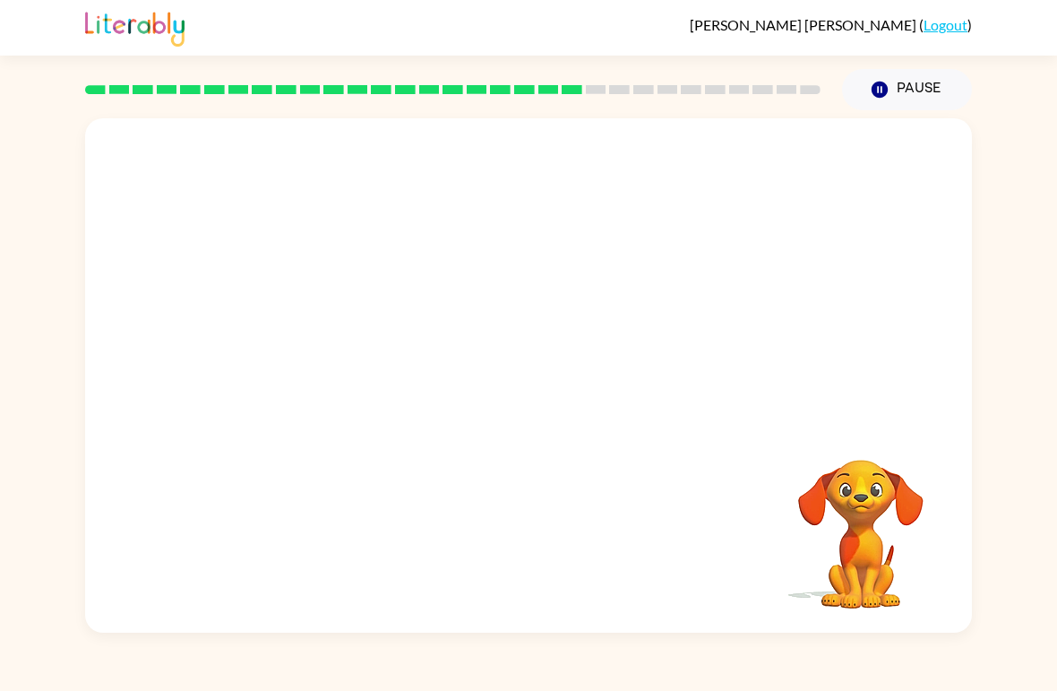
click at [359, 276] on video "Your browser must support playing .mp4 files to use Literably. Please try using…" at bounding box center [528, 270] width 887 height 304
click at [357, 311] on video "Your browser must support playing .mp4 files to use Literably. Please try using…" at bounding box center [528, 270] width 887 height 304
click at [309, 392] on video "Your browser must support playing .mp4 files to use Literably. Please try using…" at bounding box center [528, 270] width 887 height 304
click at [349, 361] on video "Your browser must support playing .mp4 files to use Literably. Please try using…" at bounding box center [528, 270] width 887 height 304
click at [689, 270] on video "Your browser must support playing .mp4 files to use Literably. Please try using…" at bounding box center [528, 270] width 887 height 304
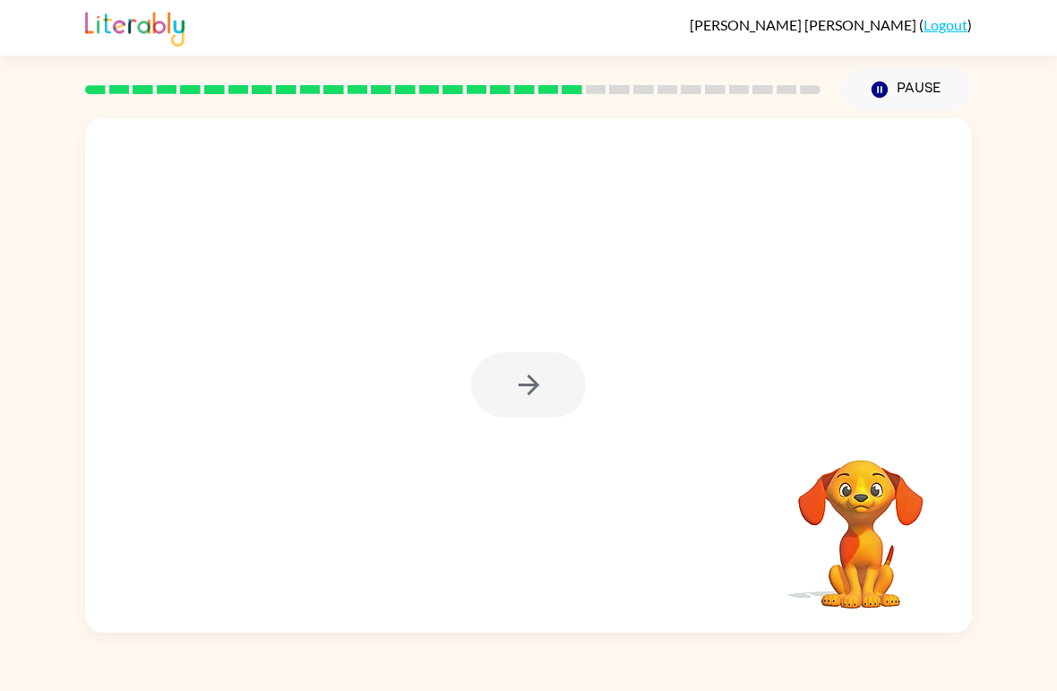
click at [509, 389] on div at bounding box center [528, 384] width 115 height 65
click at [528, 389] on icon "button" at bounding box center [528, 384] width 31 height 31
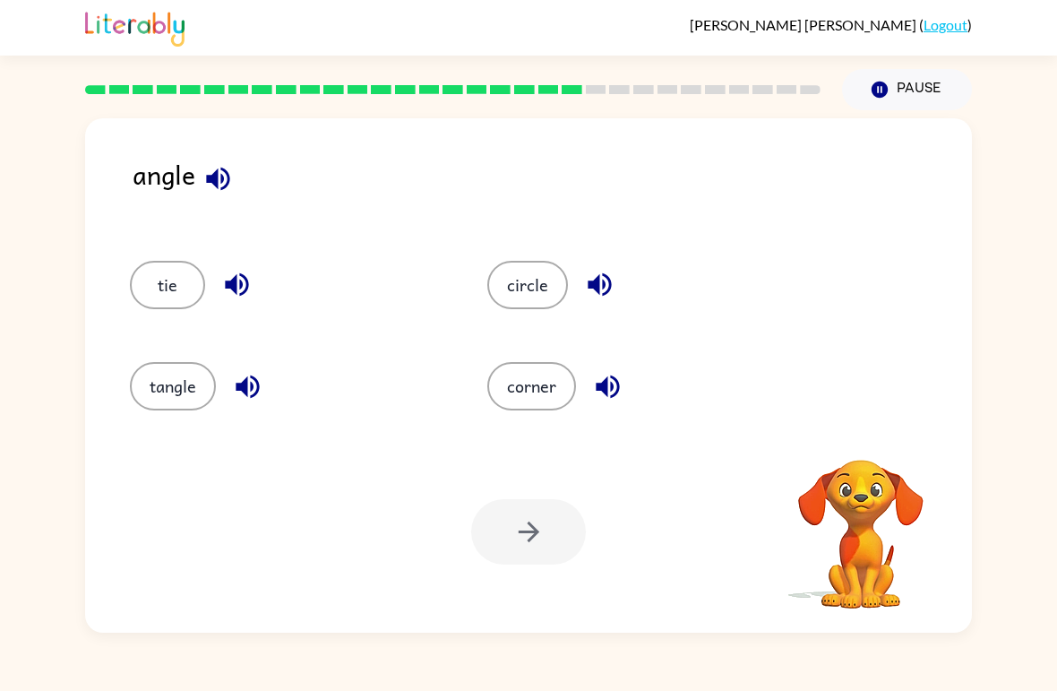
click at [1, 246] on div "angle tie circle tangle corner Your browser must support playing .mp4 files to …" at bounding box center [528, 371] width 1057 height 522
click at [158, 393] on button "tangle" at bounding box center [173, 386] width 86 height 48
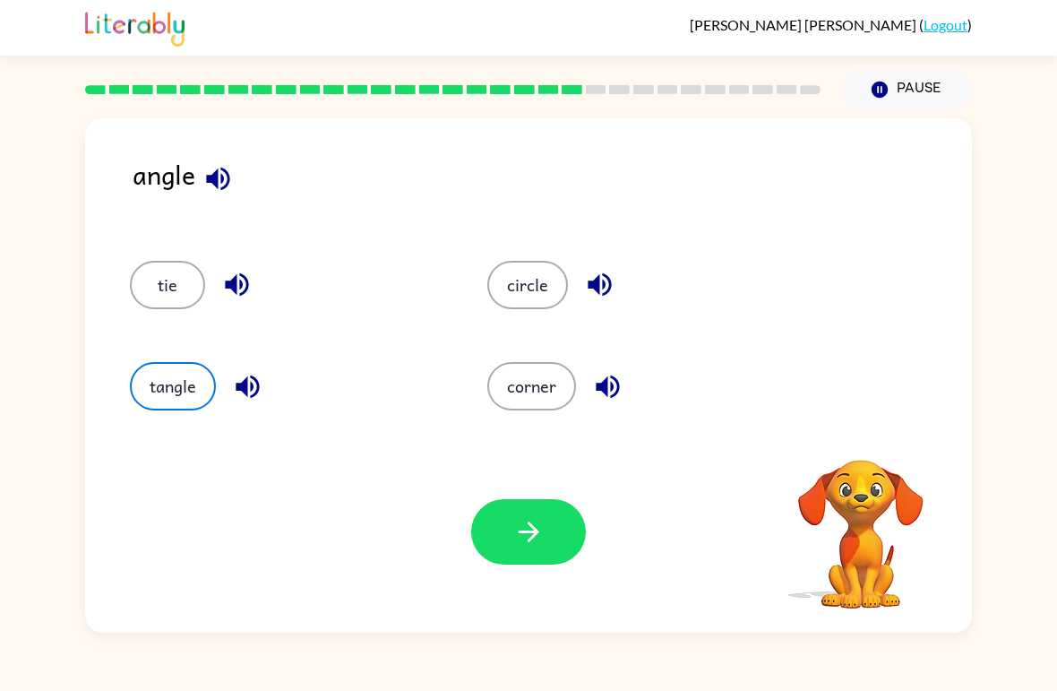
click at [507, 539] on button "button" at bounding box center [528, 531] width 115 height 65
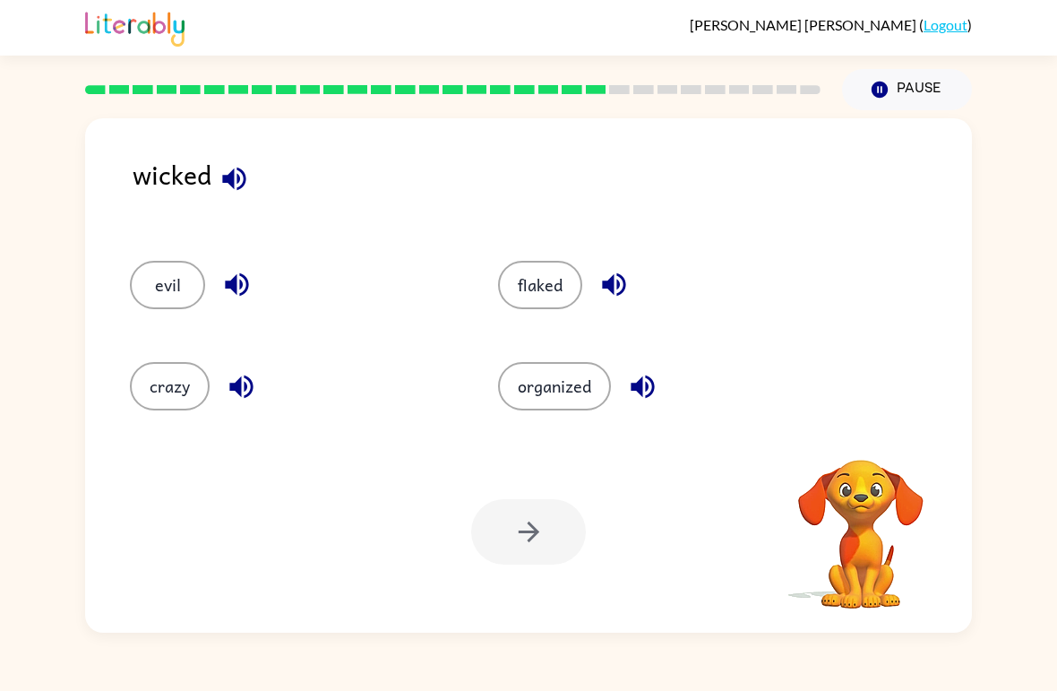
click at [522, 384] on button "organized" at bounding box center [554, 386] width 113 height 48
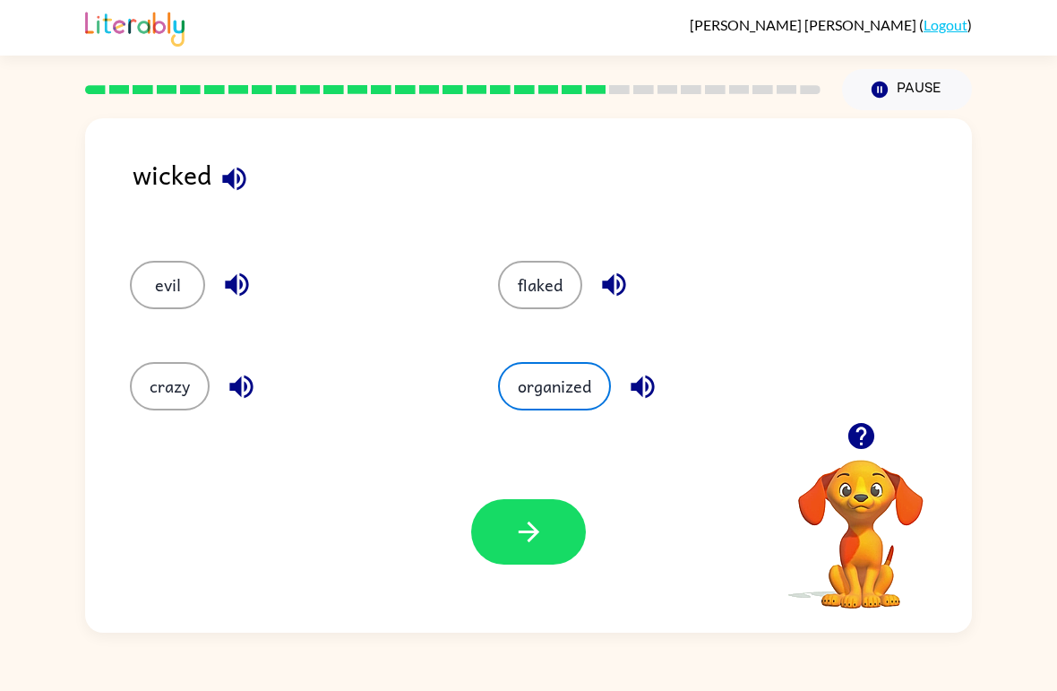
click at [150, 296] on button "evil" at bounding box center [167, 285] width 75 height 48
click at [531, 583] on div "Your browser must support playing .mp4 files to use Literably. Please try using…" at bounding box center [528, 532] width 887 height 202
click at [488, 539] on button "button" at bounding box center [528, 531] width 115 height 65
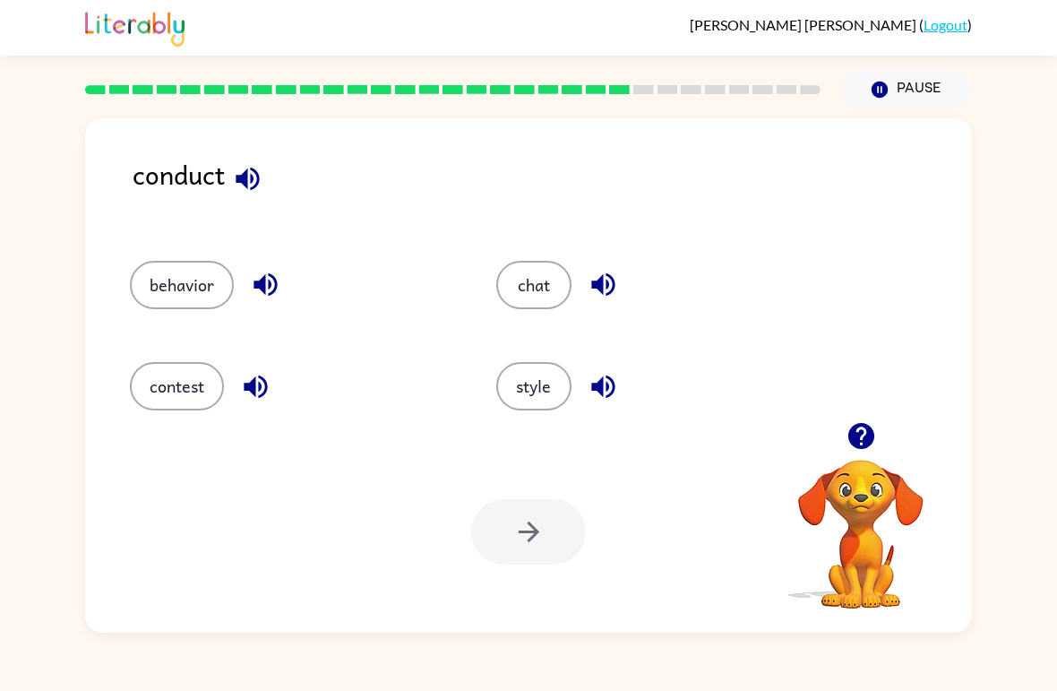
click at [559, 513] on div at bounding box center [528, 531] width 115 height 65
click at [162, 237] on div "behavior" at bounding box center [279, 277] width 367 height 101
click at [158, 280] on button "behavior" at bounding box center [182, 285] width 104 height 48
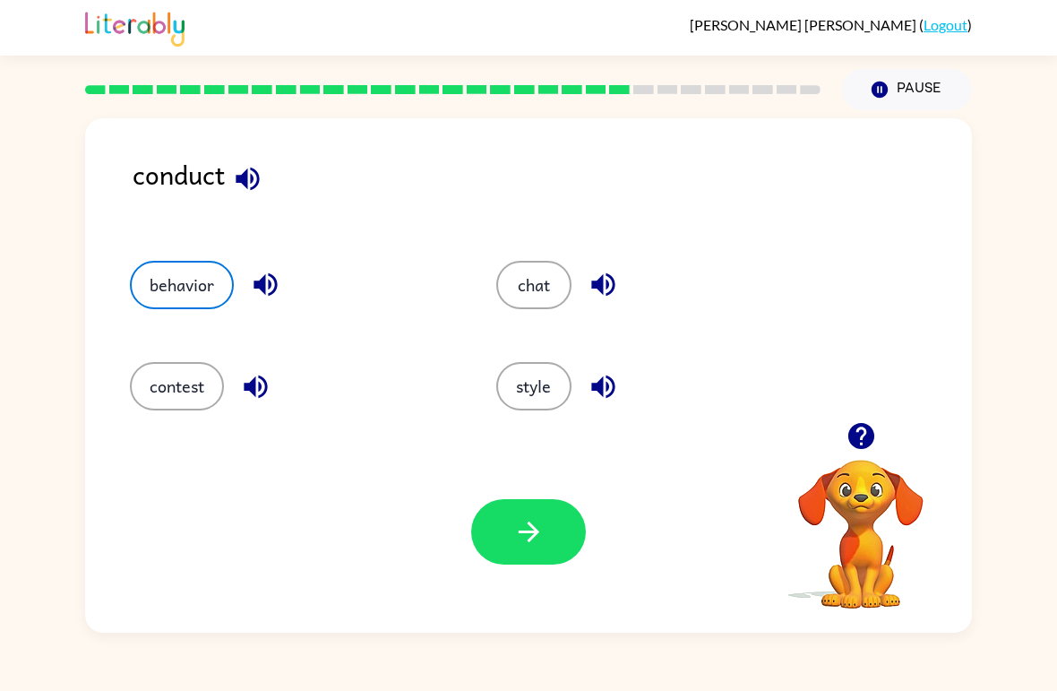
click at [544, 513] on button "button" at bounding box center [528, 531] width 115 height 65
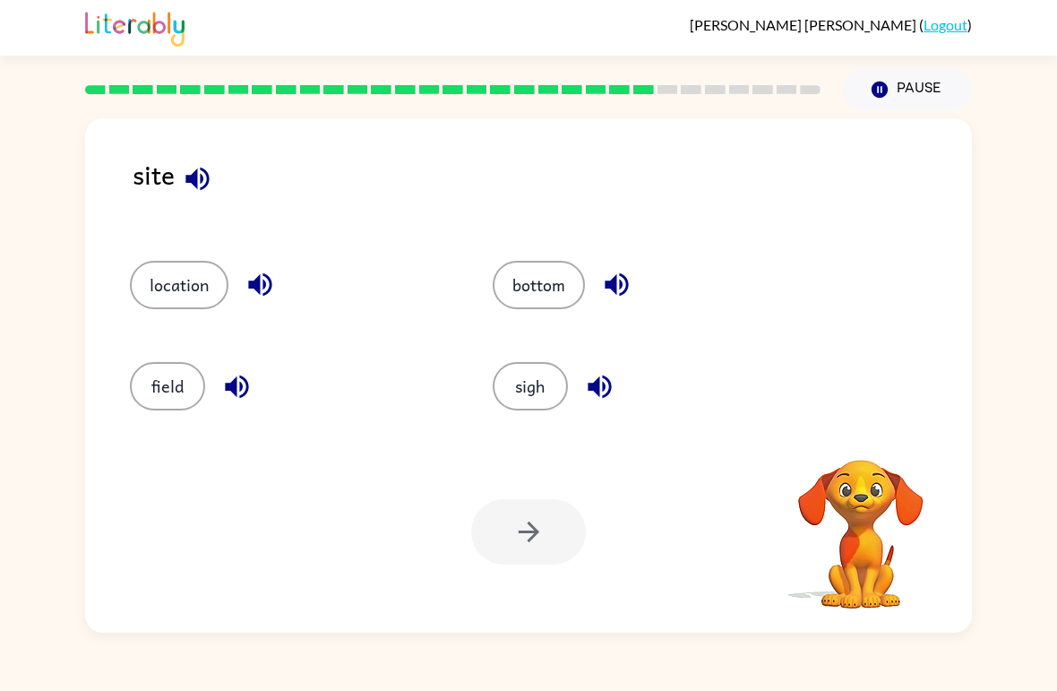
click at [509, 388] on button "sigh" at bounding box center [530, 386] width 75 height 48
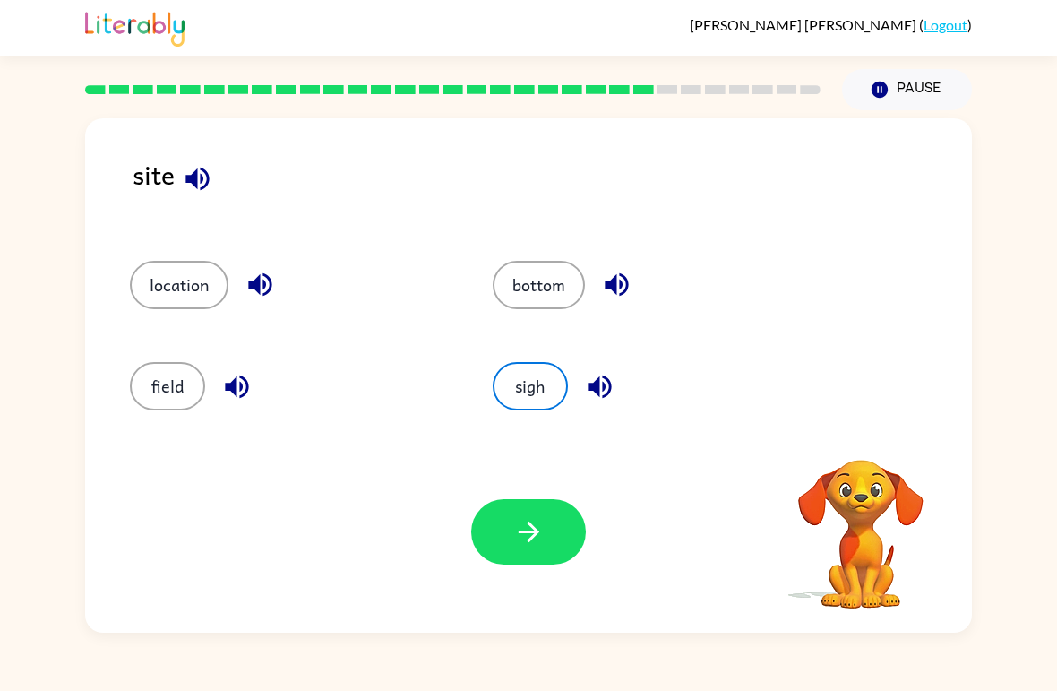
click at [530, 507] on button "button" at bounding box center [528, 531] width 115 height 65
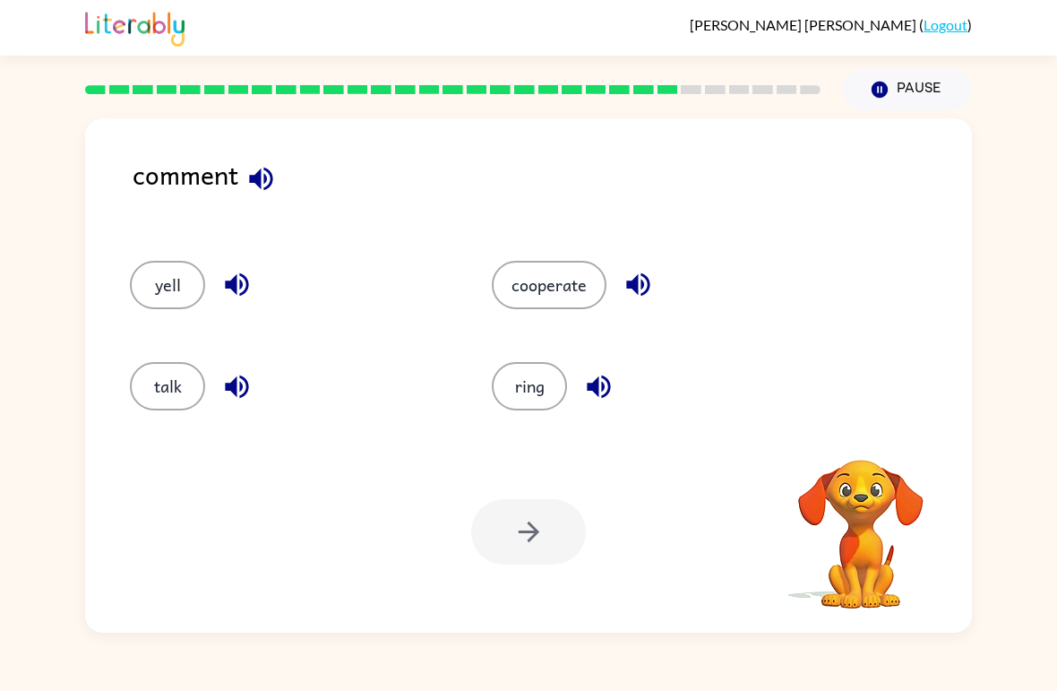
click at [591, 295] on button "cooperate" at bounding box center [549, 285] width 115 height 48
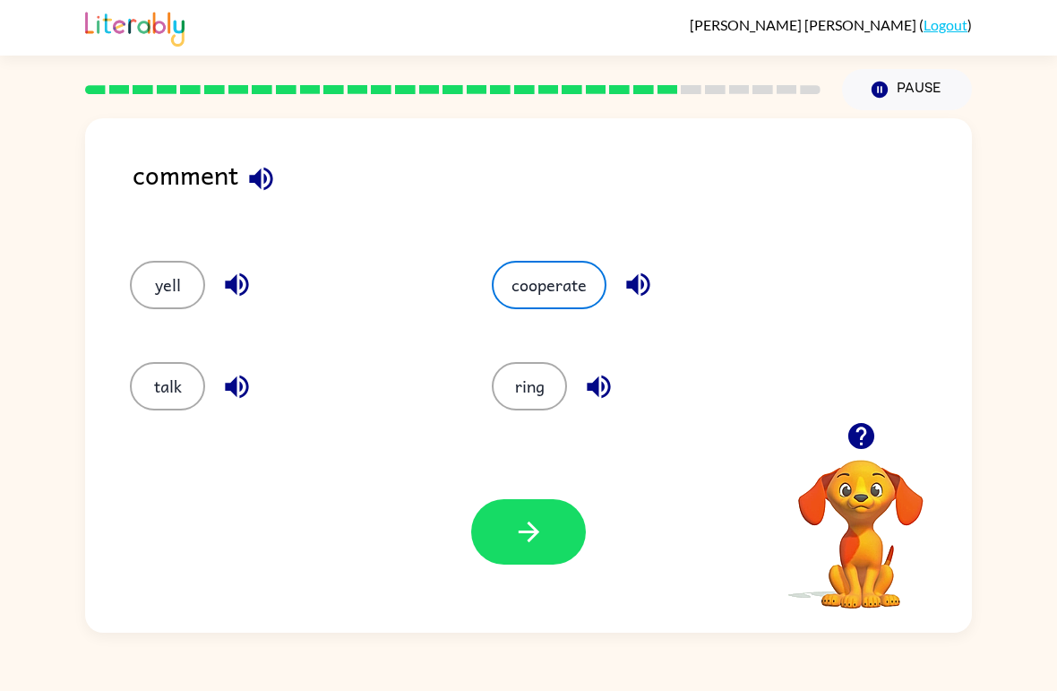
click at [505, 525] on button "button" at bounding box center [528, 531] width 115 height 65
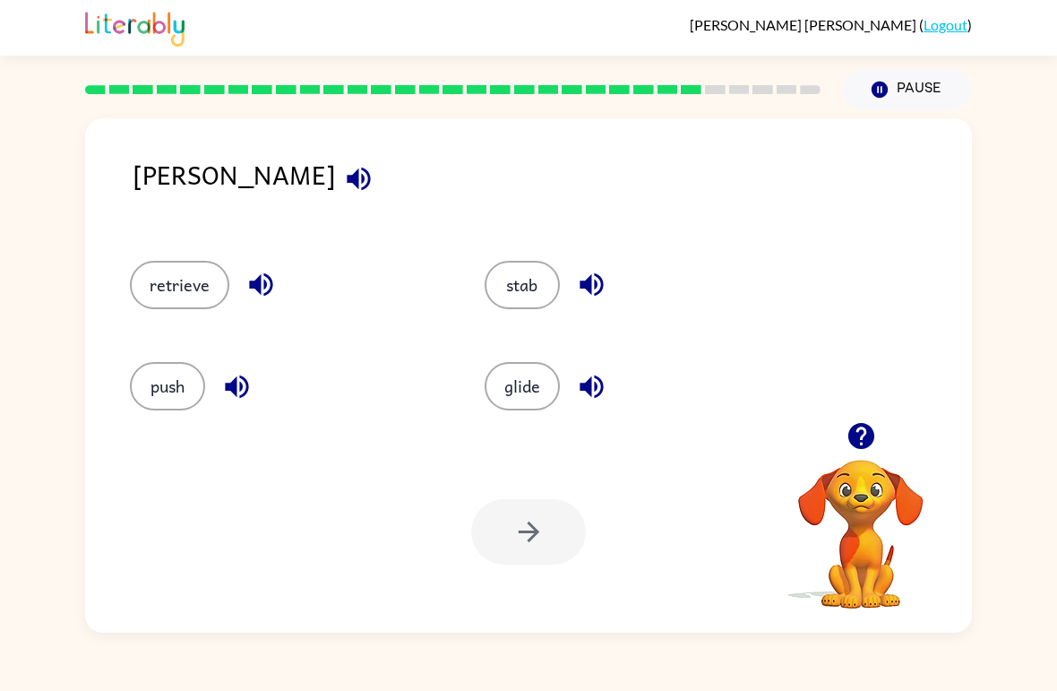
click at [579, 306] on button "button" at bounding box center [592, 285] width 46 height 46
click at [578, 305] on button "button" at bounding box center [592, 285] width 46 height 46
click at [513, 280] on button "stab" at bounding box center [522, 285] width 75 height 48
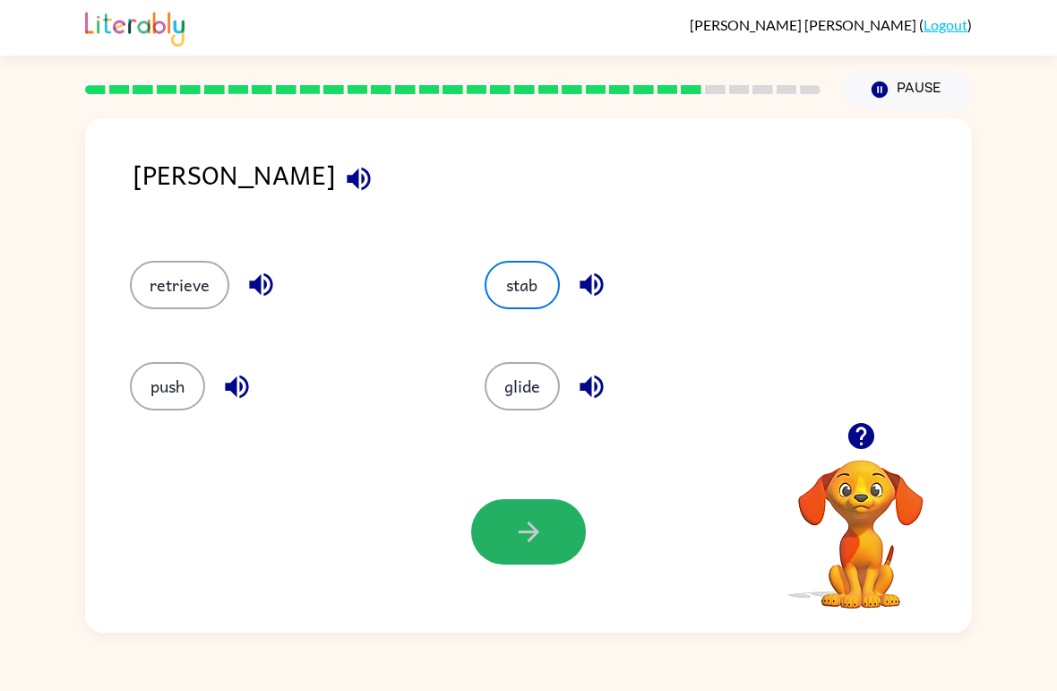
click at [499, 513] on button "button" at bounding box center [528, 531] width 115 height 65
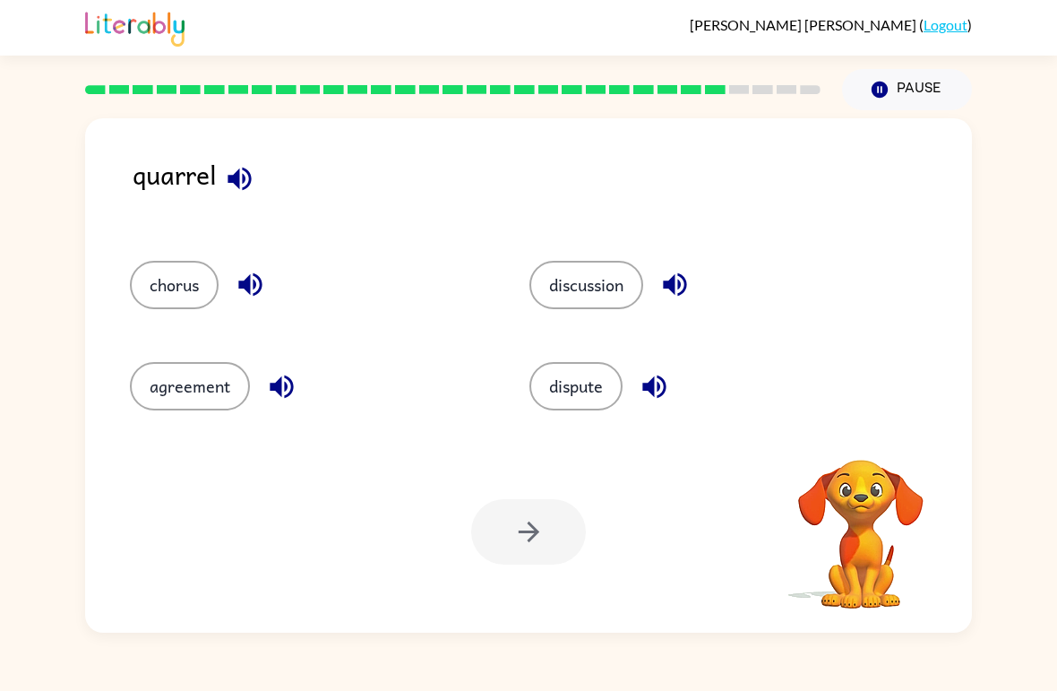
click at [195, 385] on button "agreement" at bounding box center [190, 386] width 120 height 48
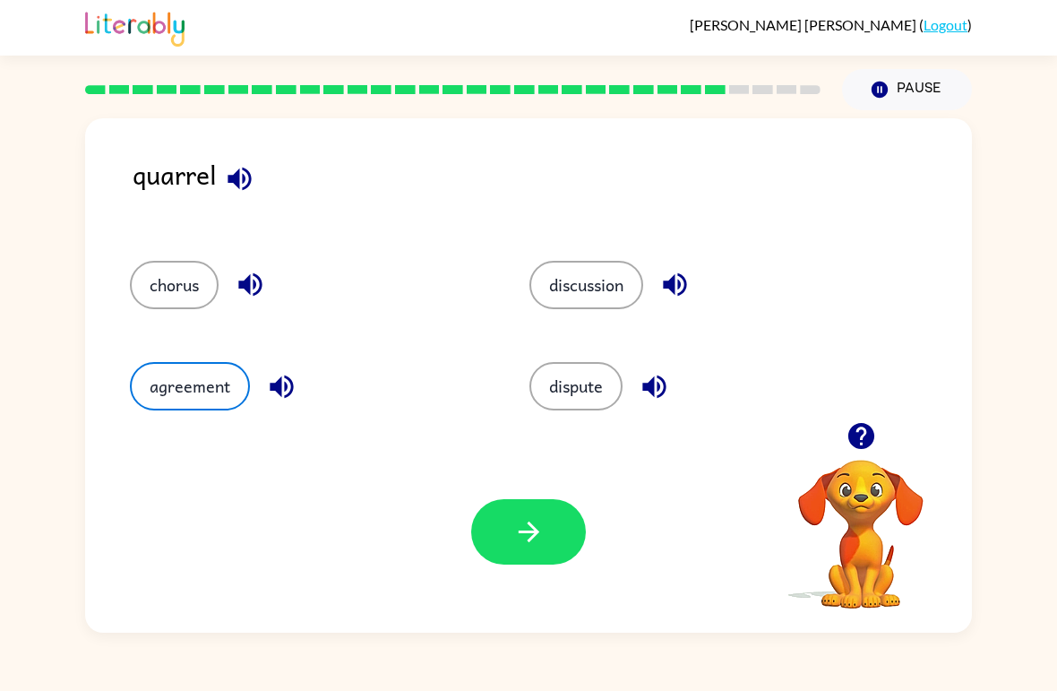
click at [552, 513] on button "button" at bounding box center [528, 531] width 115 height 65
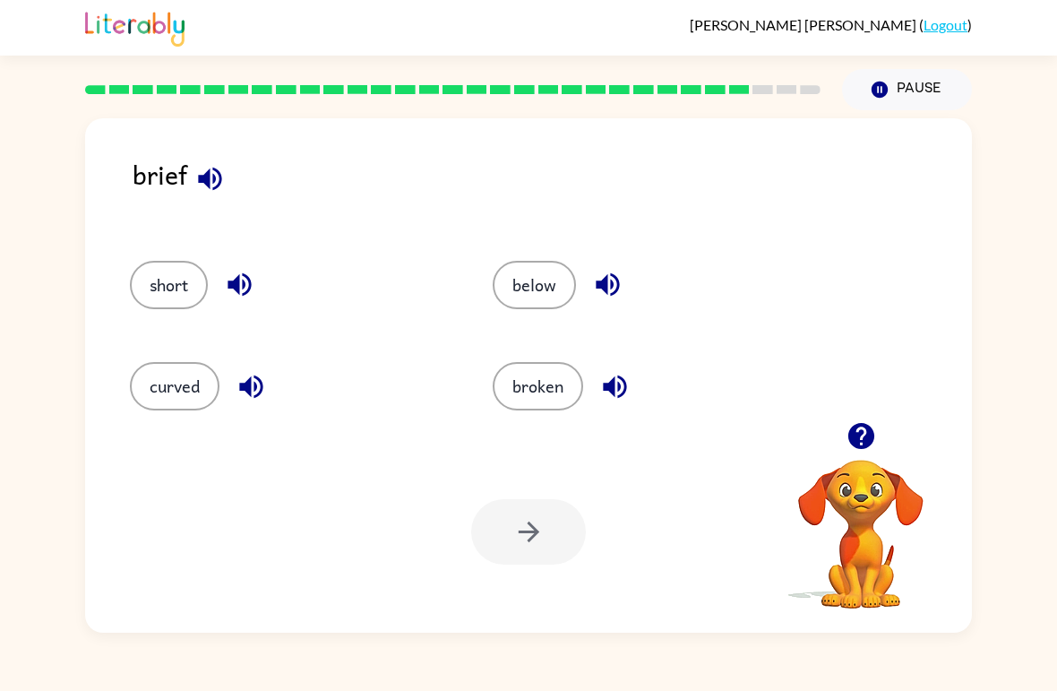
click at [184, 283] on button "short" at bounding box center [169, 285] width 78 height 48
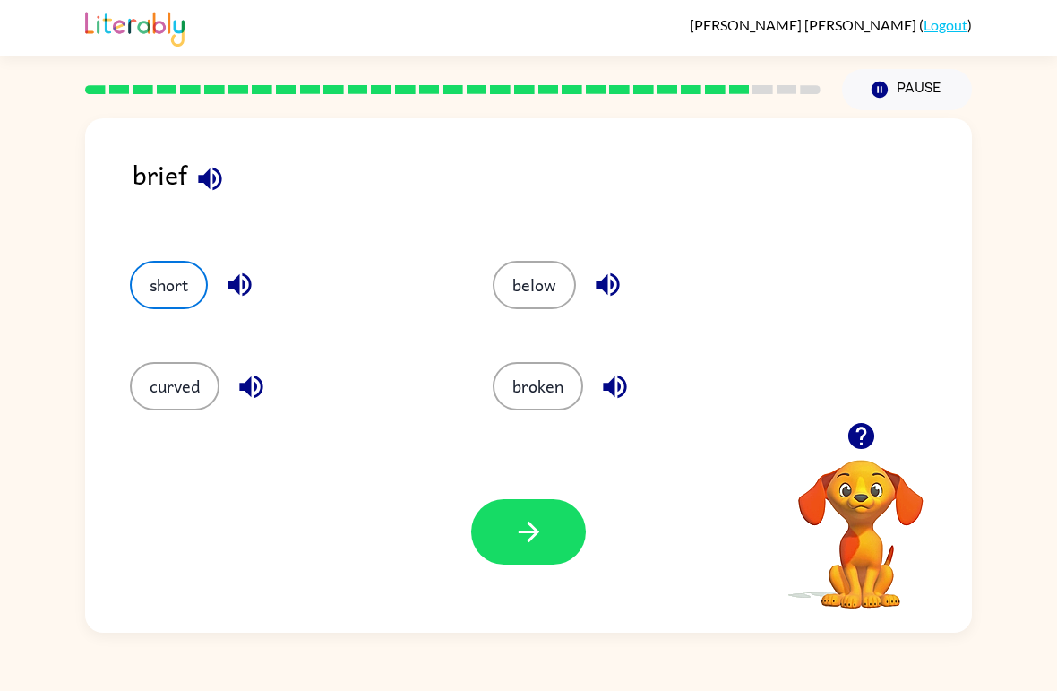
click at [527, 535] on icon "button" at bounding box center [528, 531] width 31 height 31
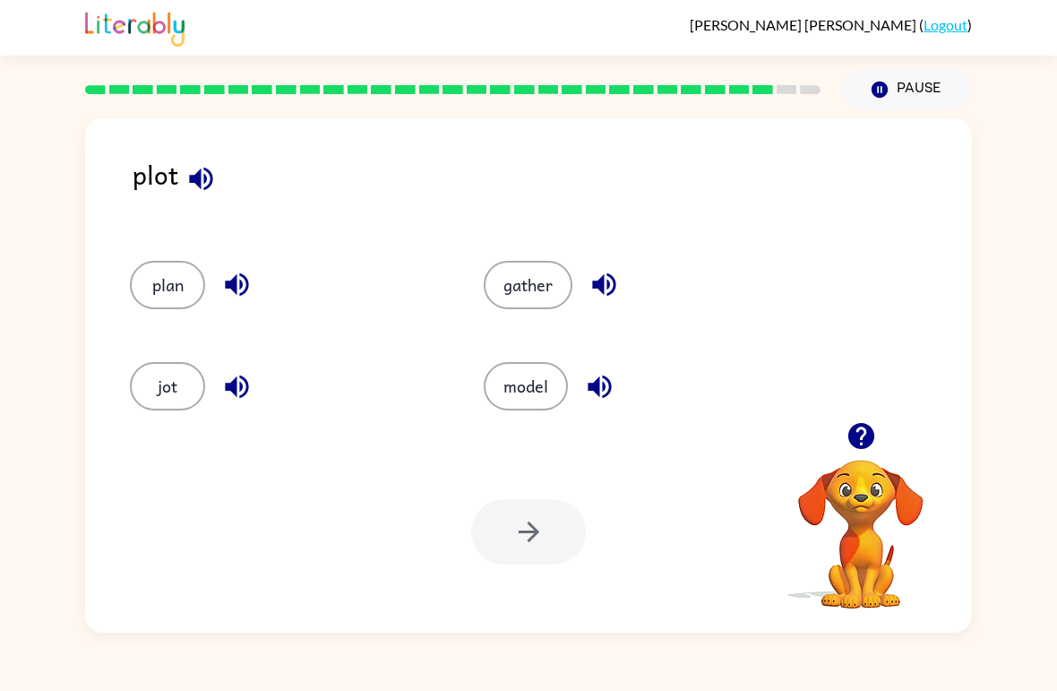
click at [159, 306] on button "plan" at bounding box center [167, 285] width 75 height 48
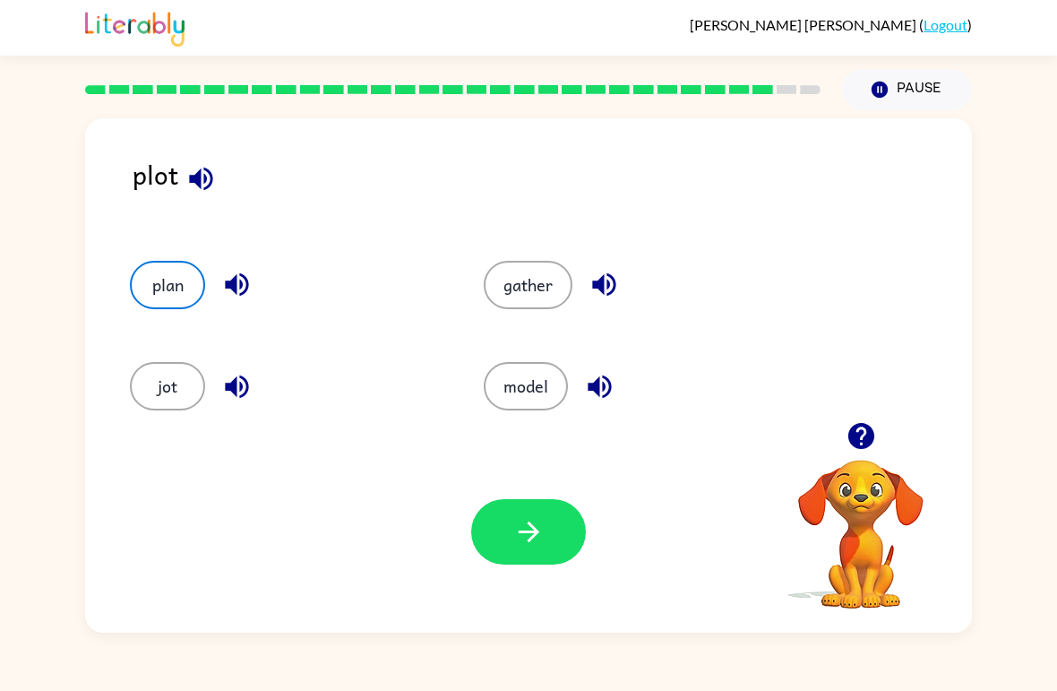
click at [479, 494] on div "Your browser must support playing .mp4 files to use Literably. Please try using…" at bounding box center [528, 532] width 887 height 202
click at [526, 522] on icon "button" at bounding box center [528, 531] width 31 height 31
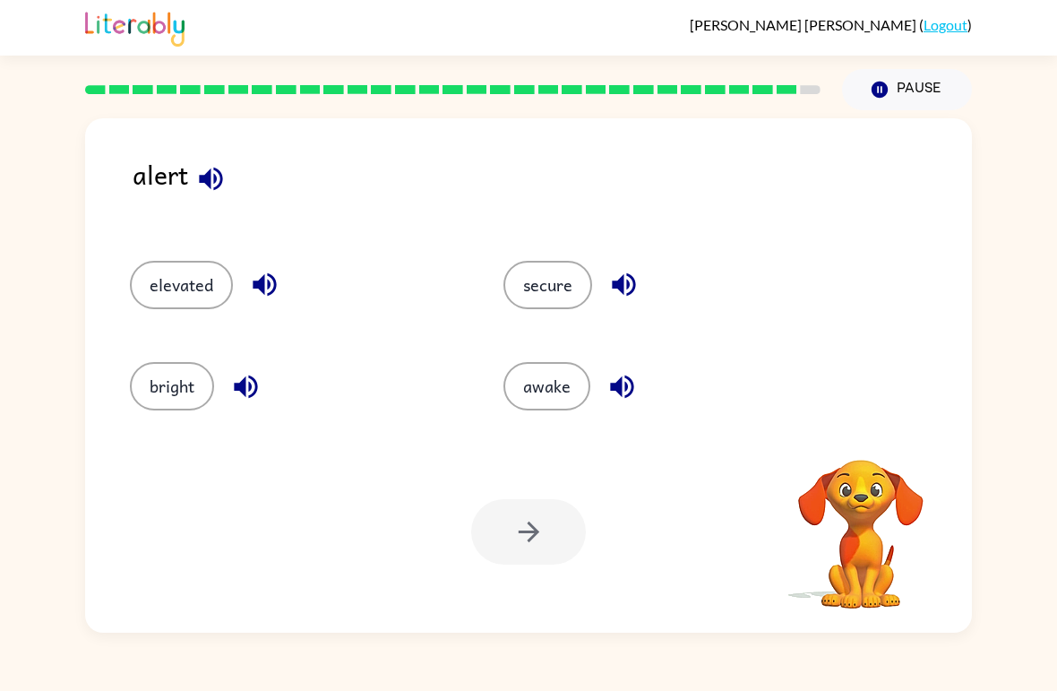
click at [967, 436] on div "Your browser must support playing .mp4 files to use Literably. Please try using…" at bounding box center [528, 532] width 887 height 202
click at [537, 409] on button "awake" at bounding box center [547, 386] width 87 height 48
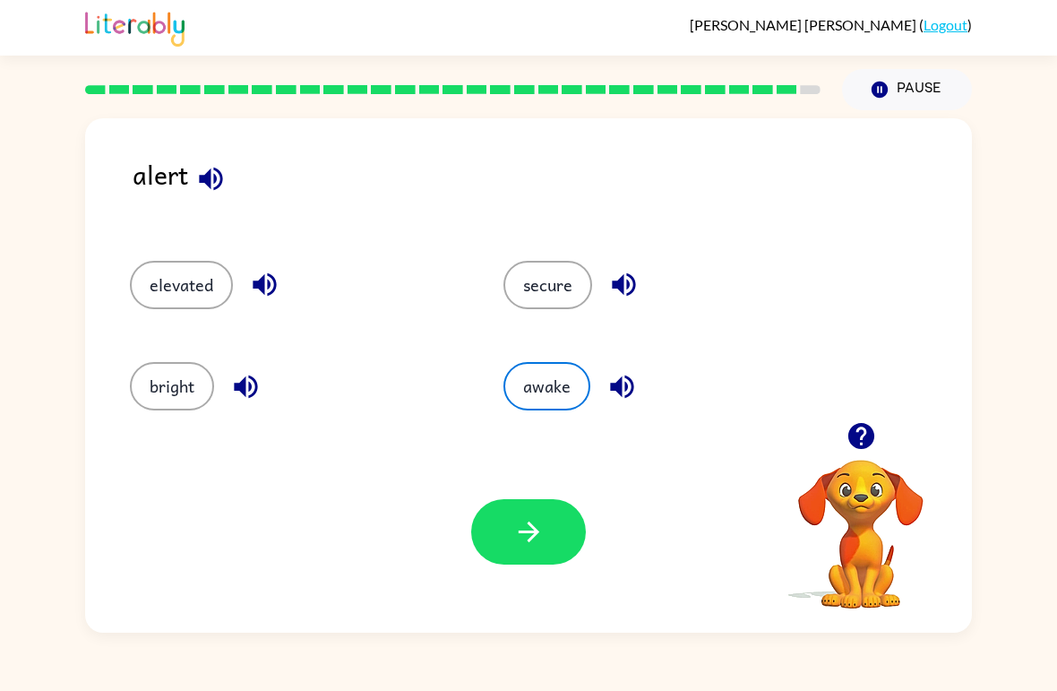
click at [542, 562] on button "button" at bounding box center [528, 531] width 115 height 65
